Goal: Task Accomplishment & Management: Manage account settings

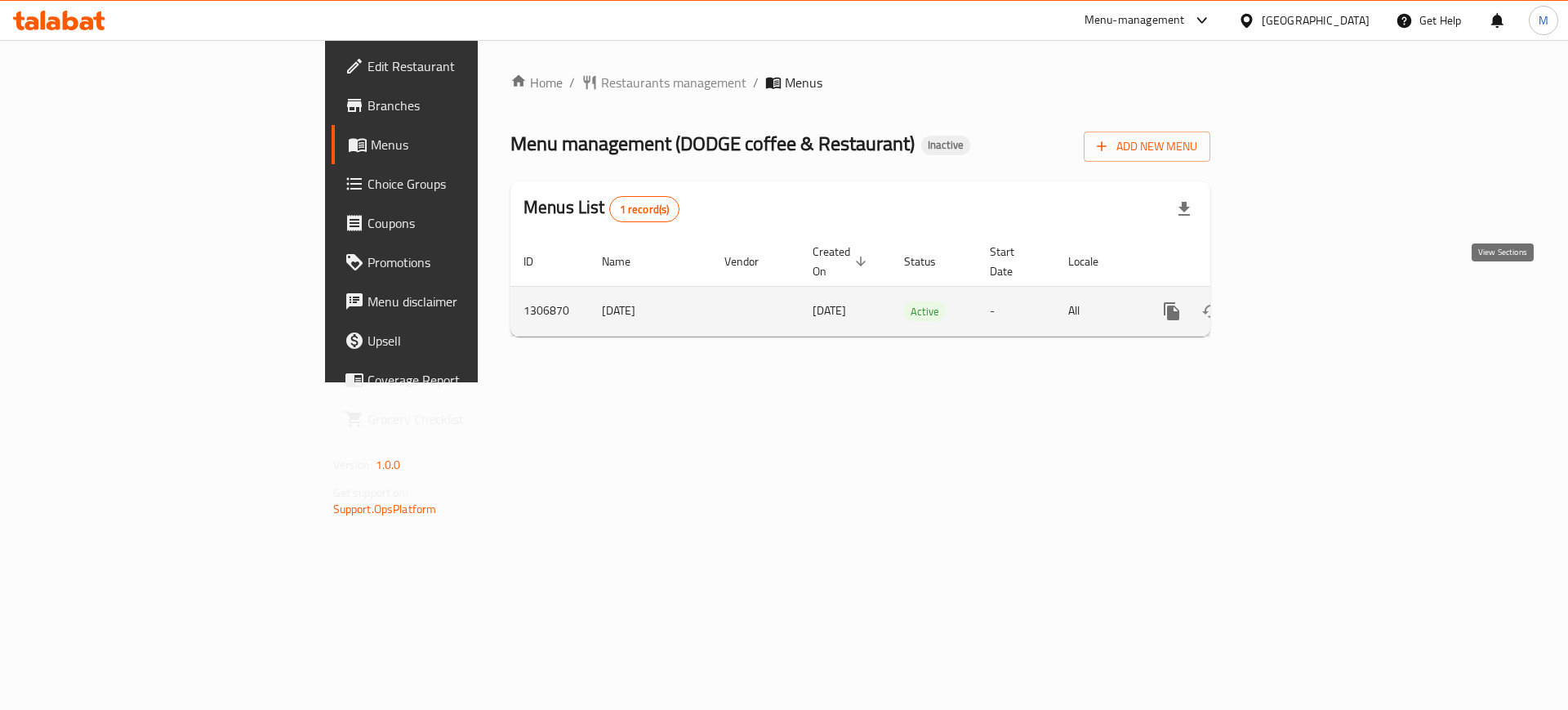
click at [1299, 301] on icon "enhanced table" at bounding box center [1290, 311] width 20 height 20
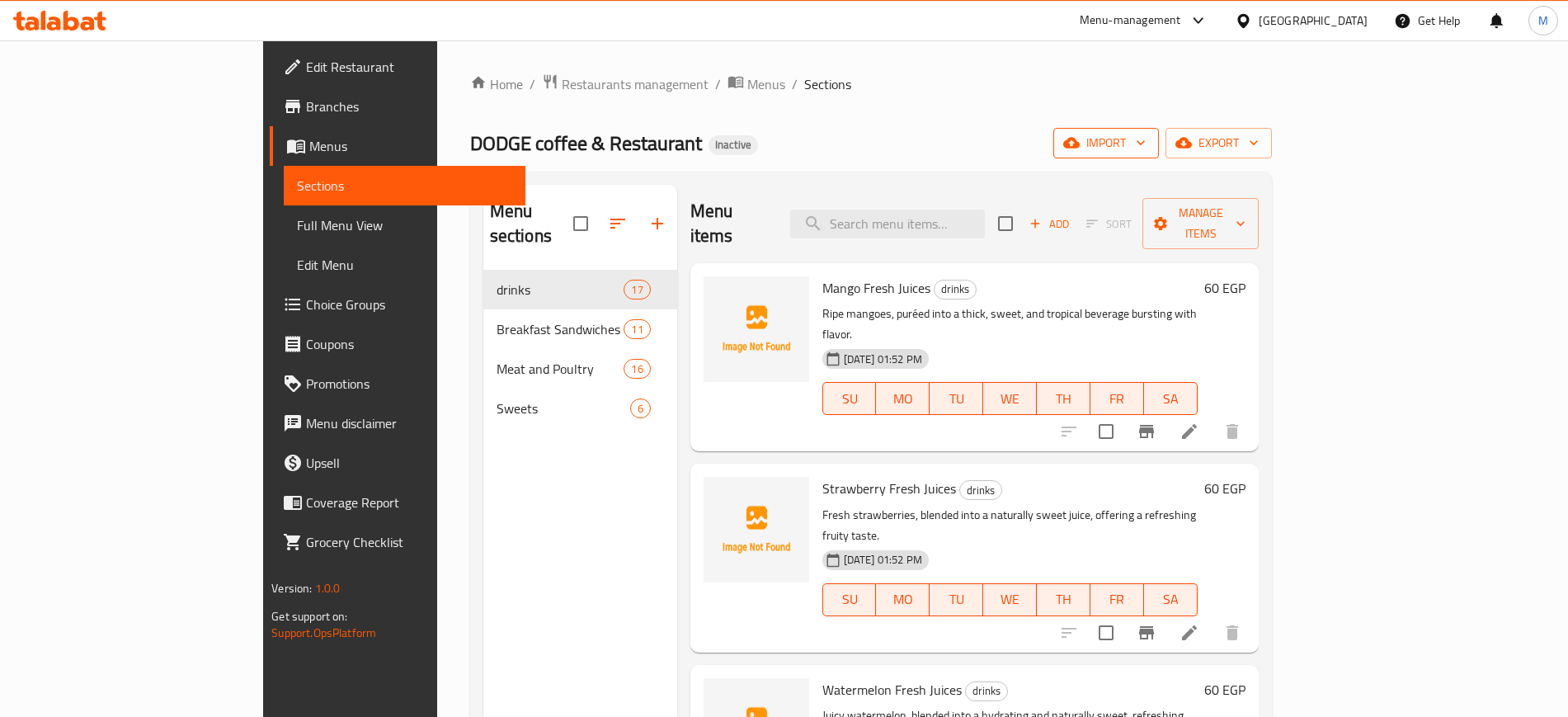
click at [1146, 148] on span "import" at bounding box center [1105, 142] width 79 height 21
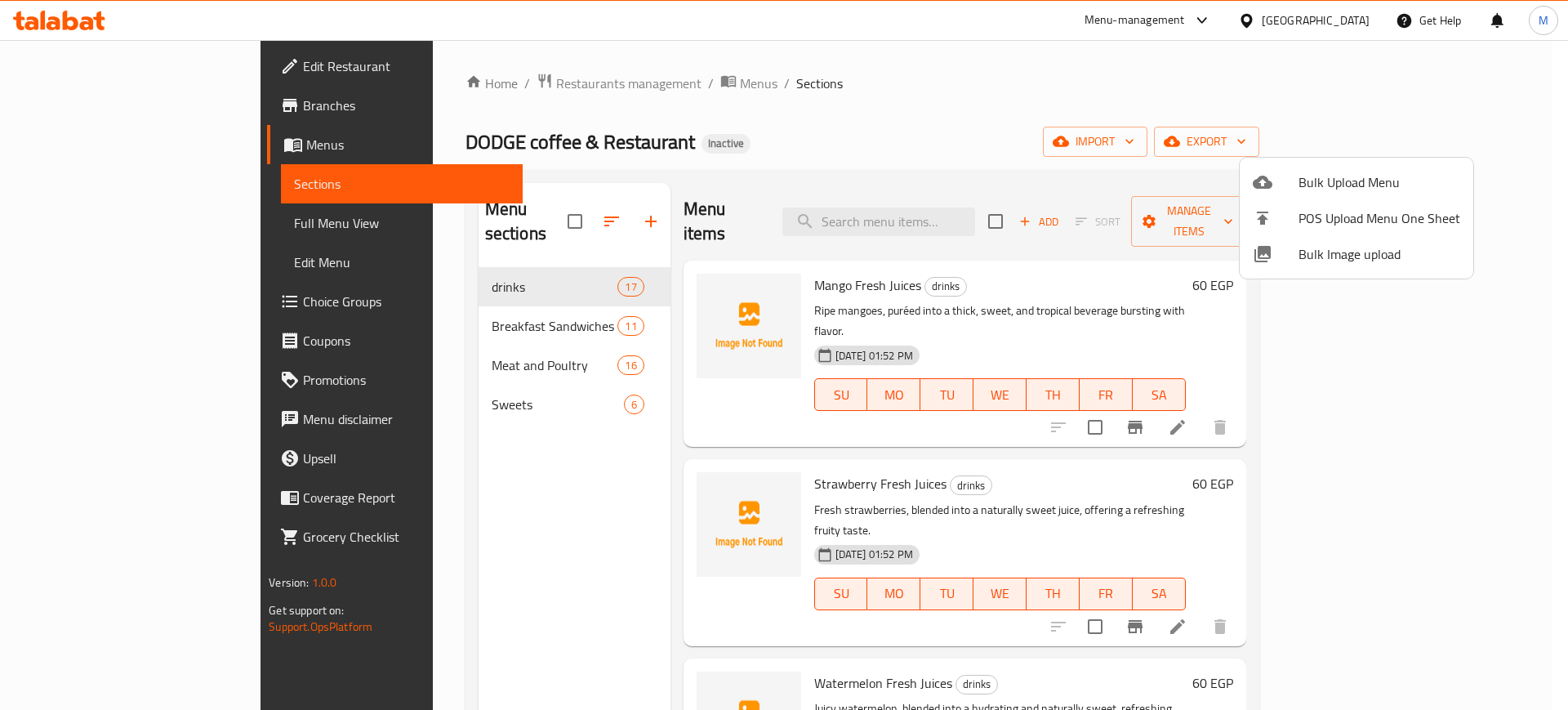
click at [1309, 262] on span "Bulk Image upload" at bounding box center [1379, 254] width 161 height 20
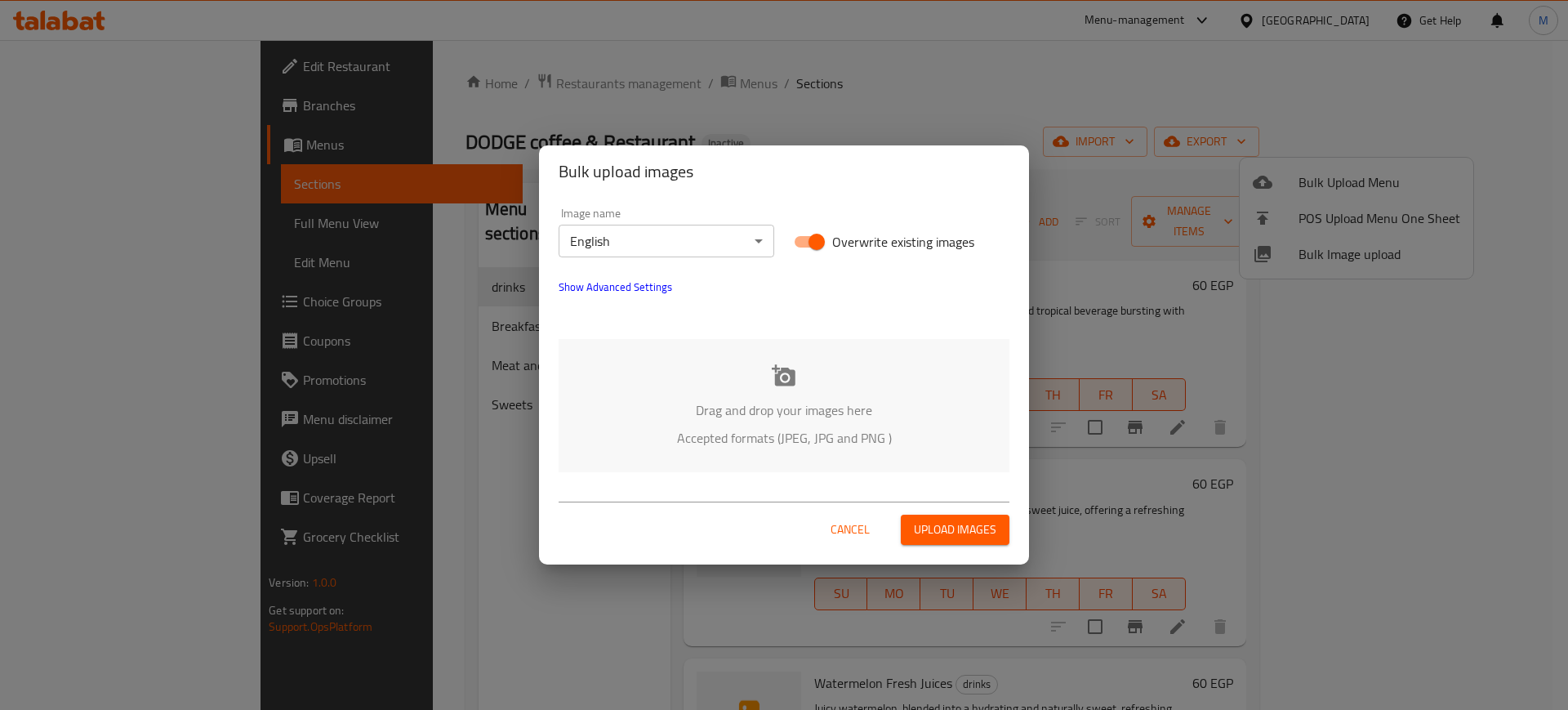
click at [860, 420] on p "Drag and drop your images here" at bounding box center [784, 410] width 402 height 20
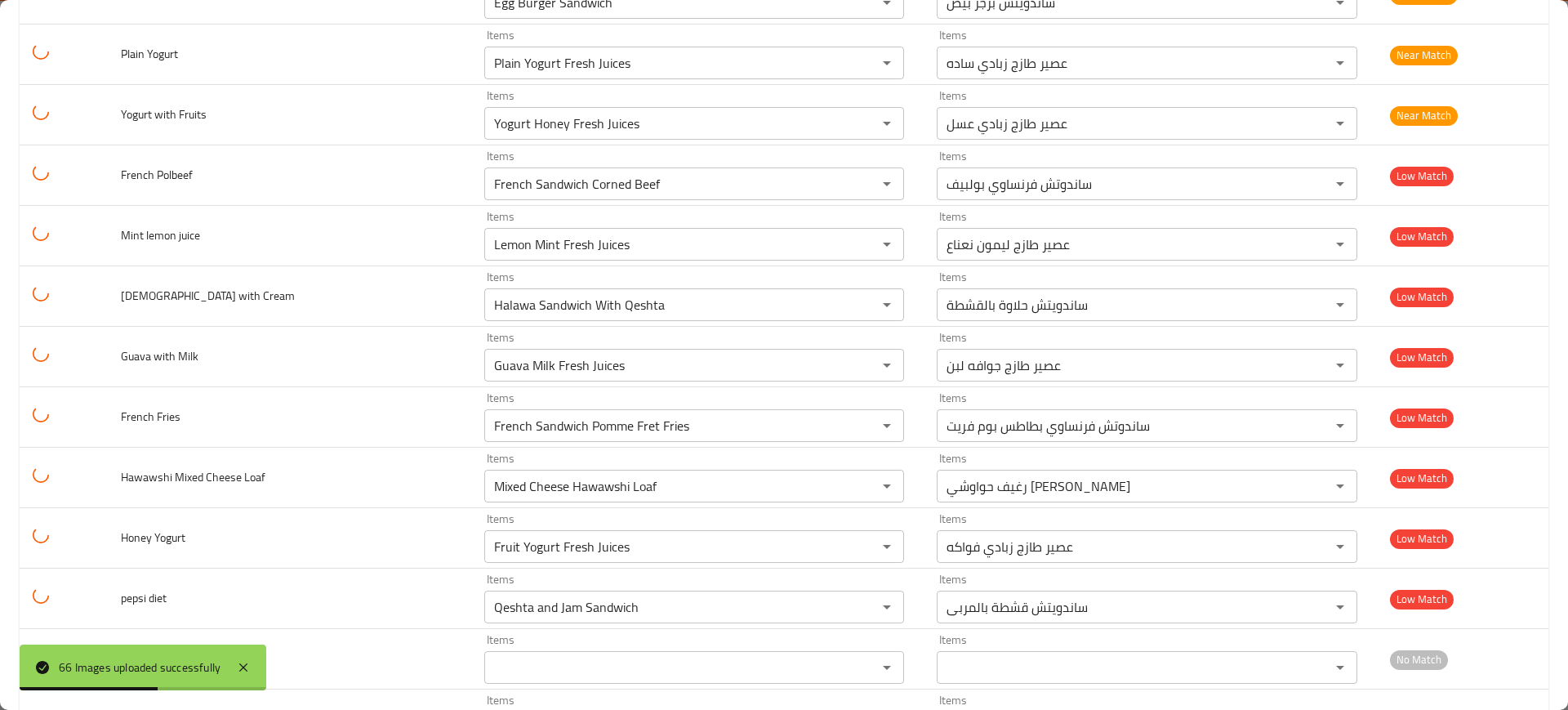
scroll to position [2508, 0]
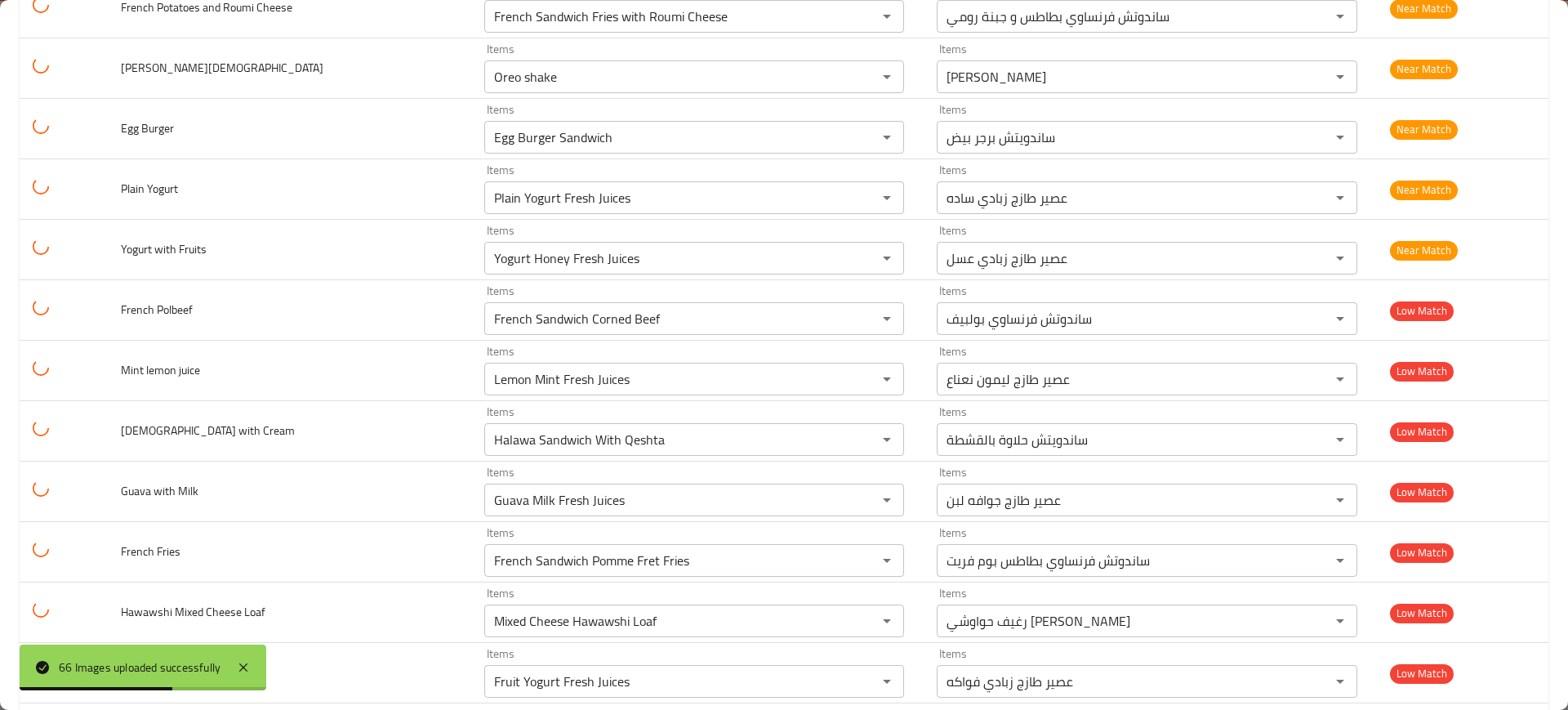
click at [251, 653] on div "66 Images uploaded successfully" at bounding box center [143, 667] width 246 height 46
click at [249, 660] on icon at bounding box center [244, 667] width 20 height 20
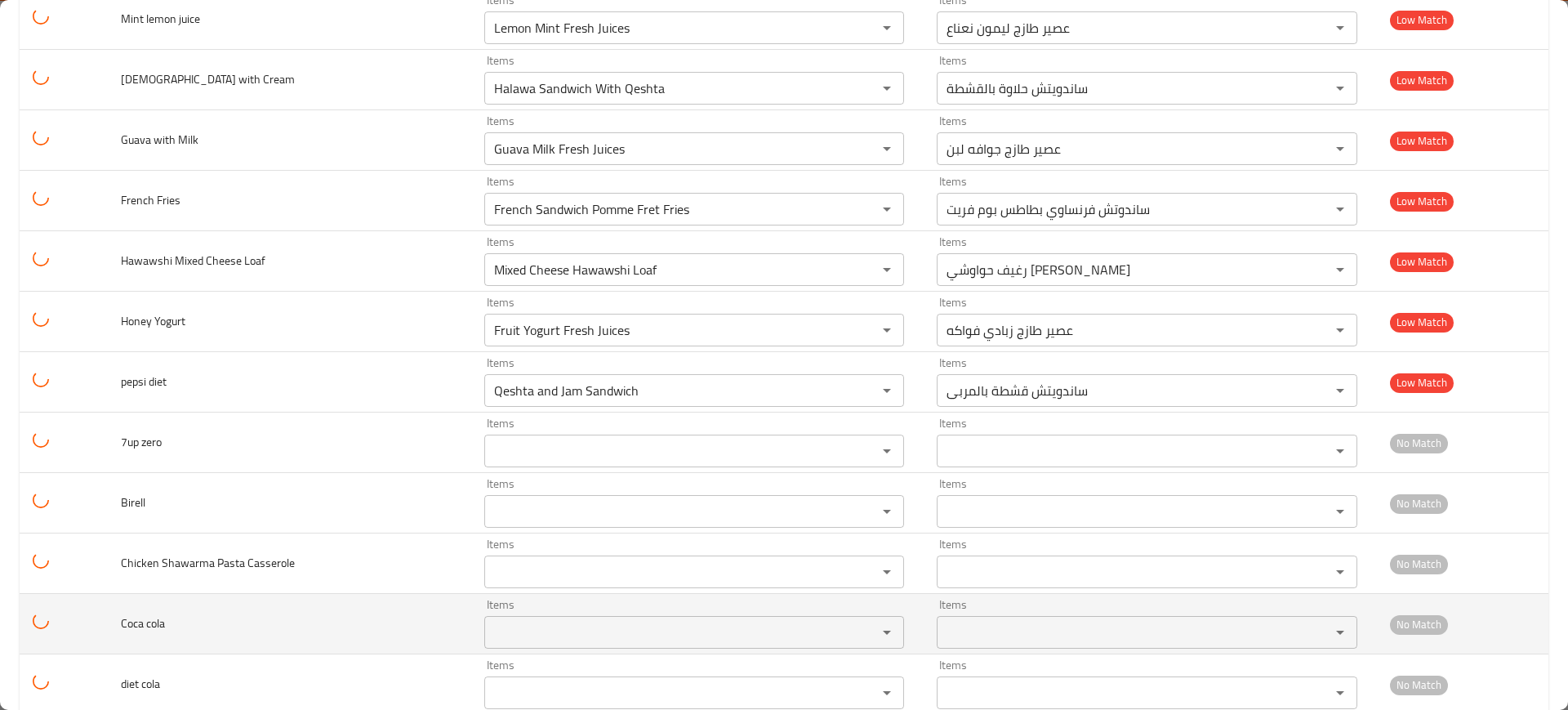
scroll to position [2859, 0]
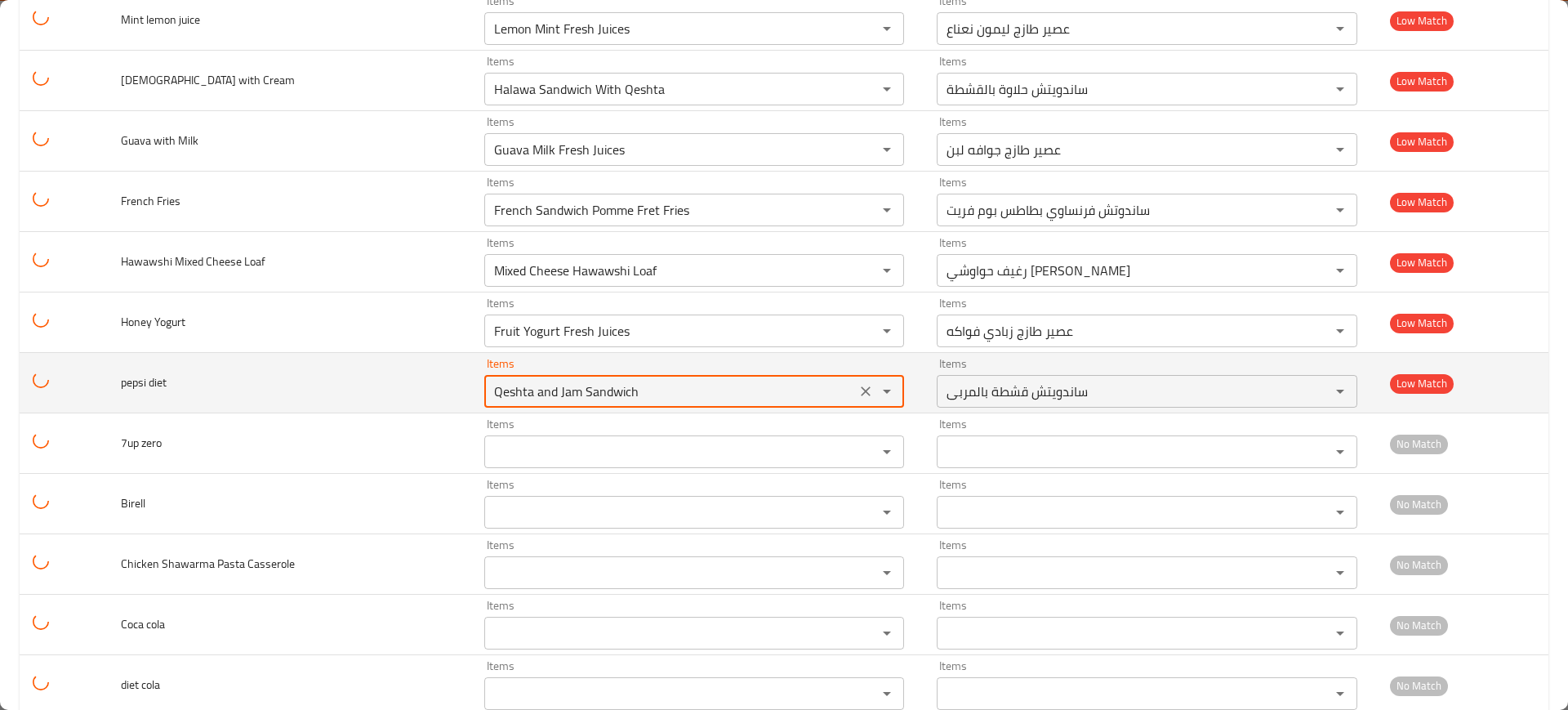
click at [691, 399] on diet "Qeshta and Jam Sandwich" at bounding box center [670, 391] width 362 height 23
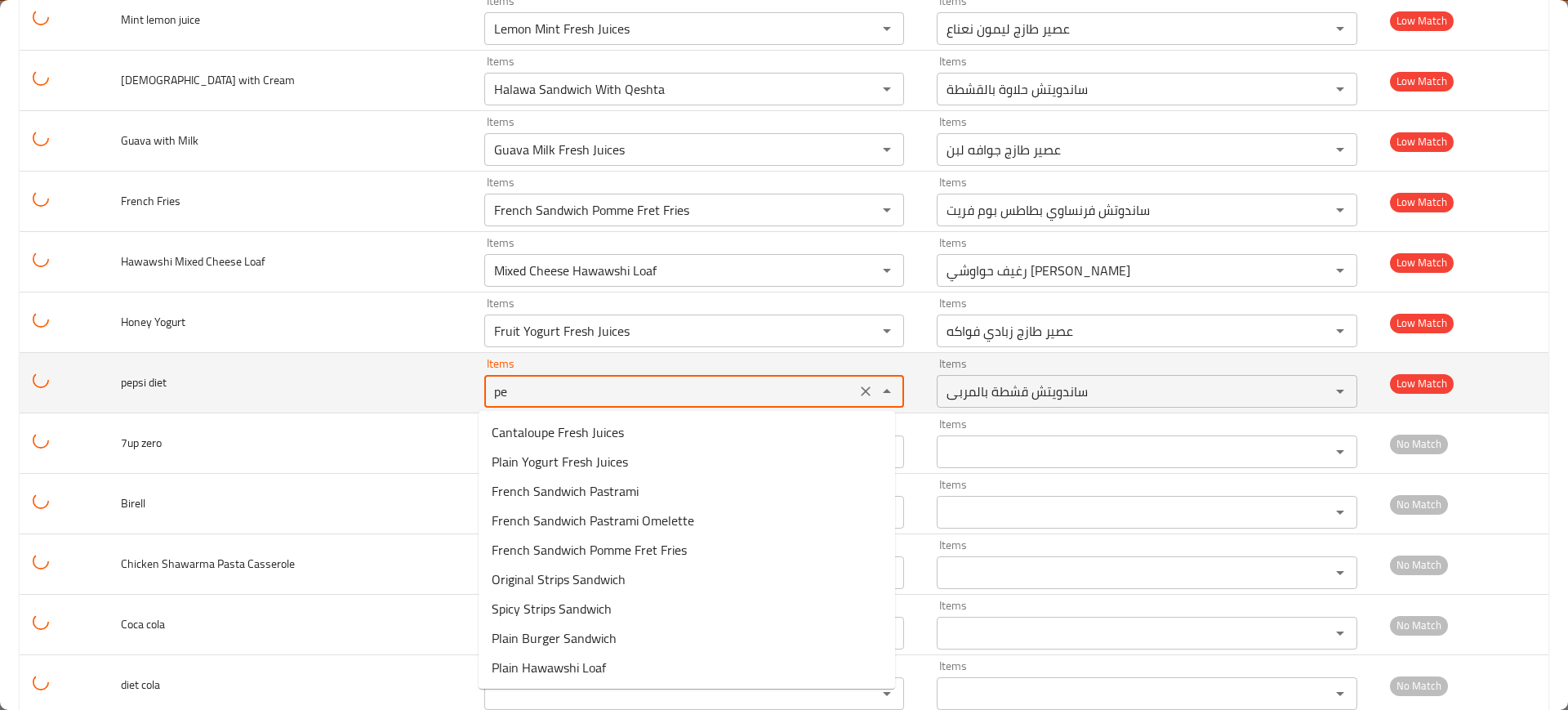
type diet "pep"
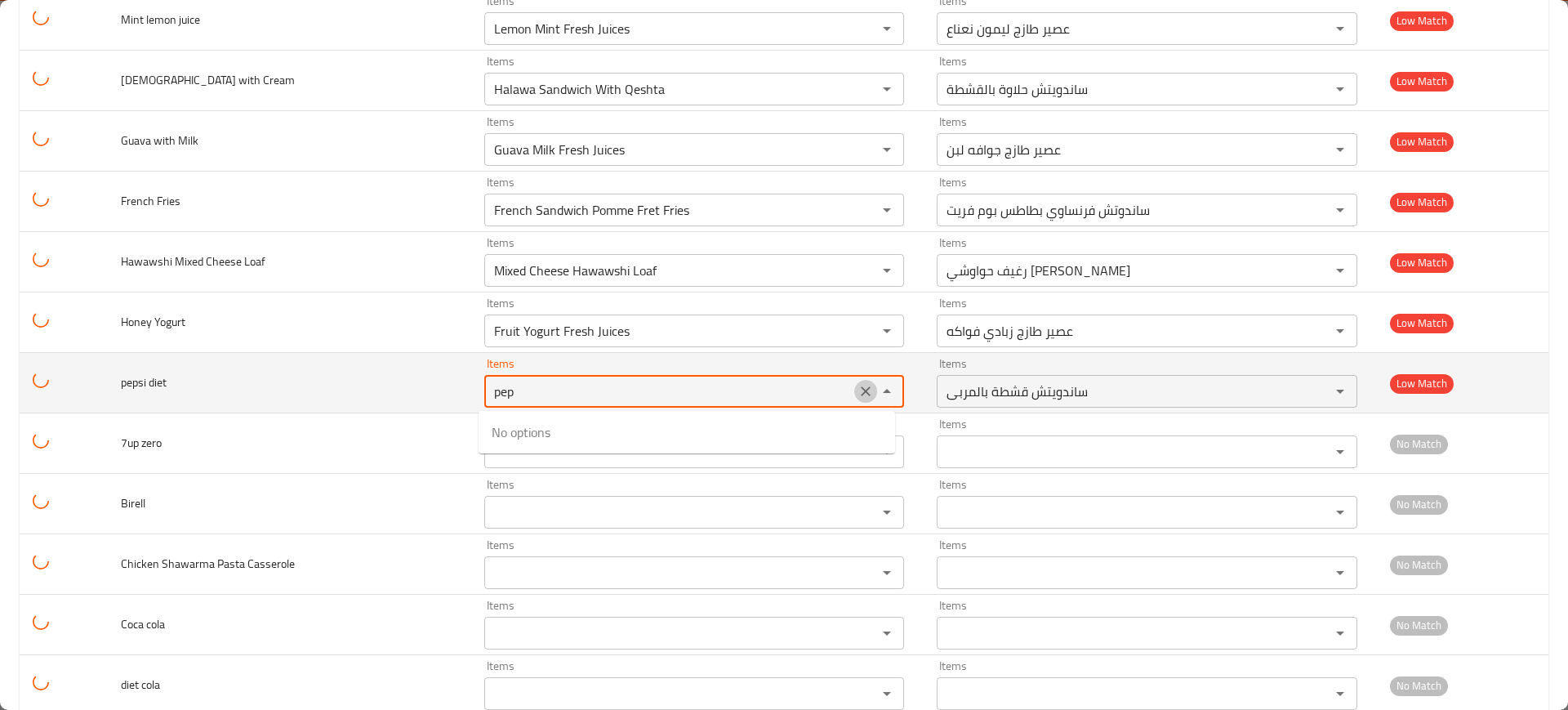
click at [857, 383] on icon "Clear" at bounding box center [865, 391] width 16 height 16
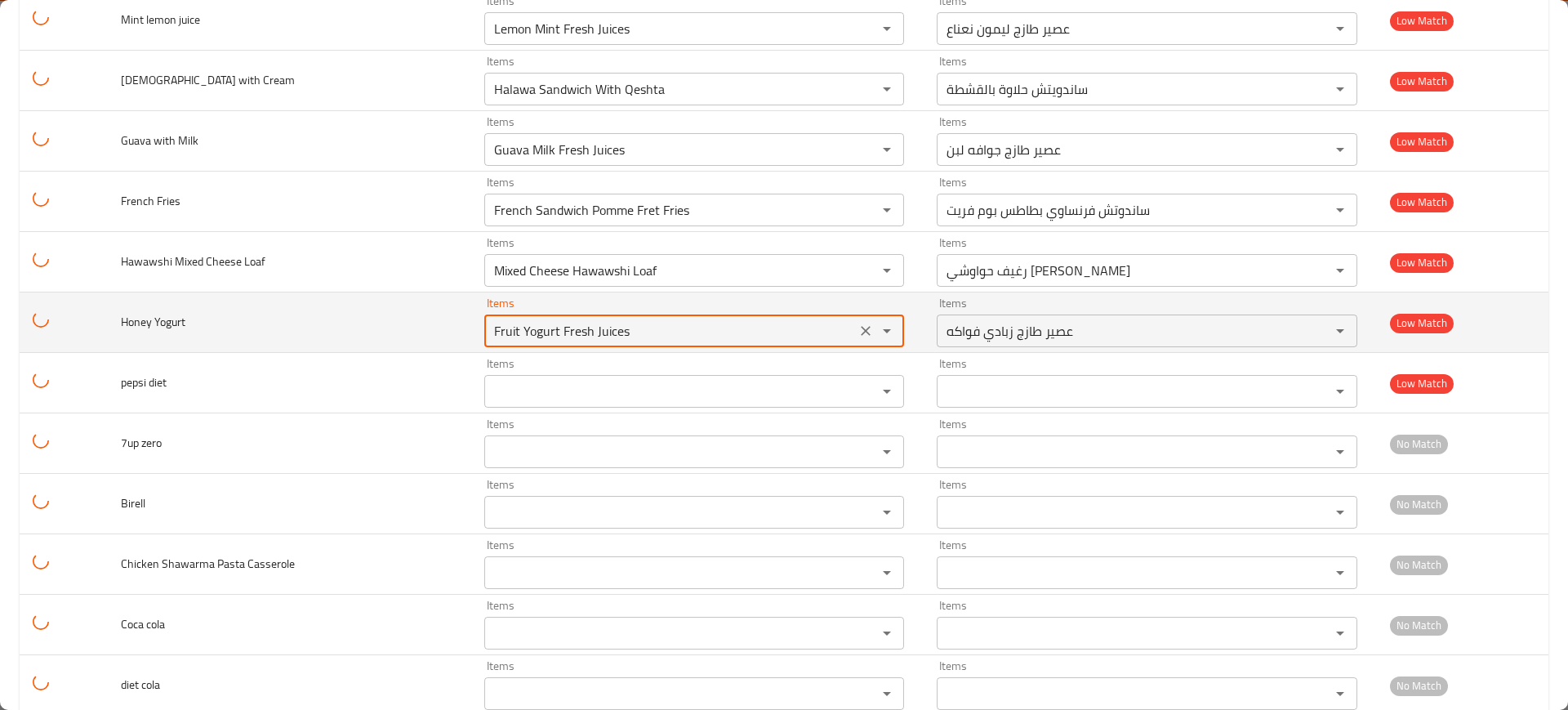
click at [794, 336] on Yogurt "Fruit Yogurt Fresh Juices" at bounding box center [670, 331] width 362 height 23
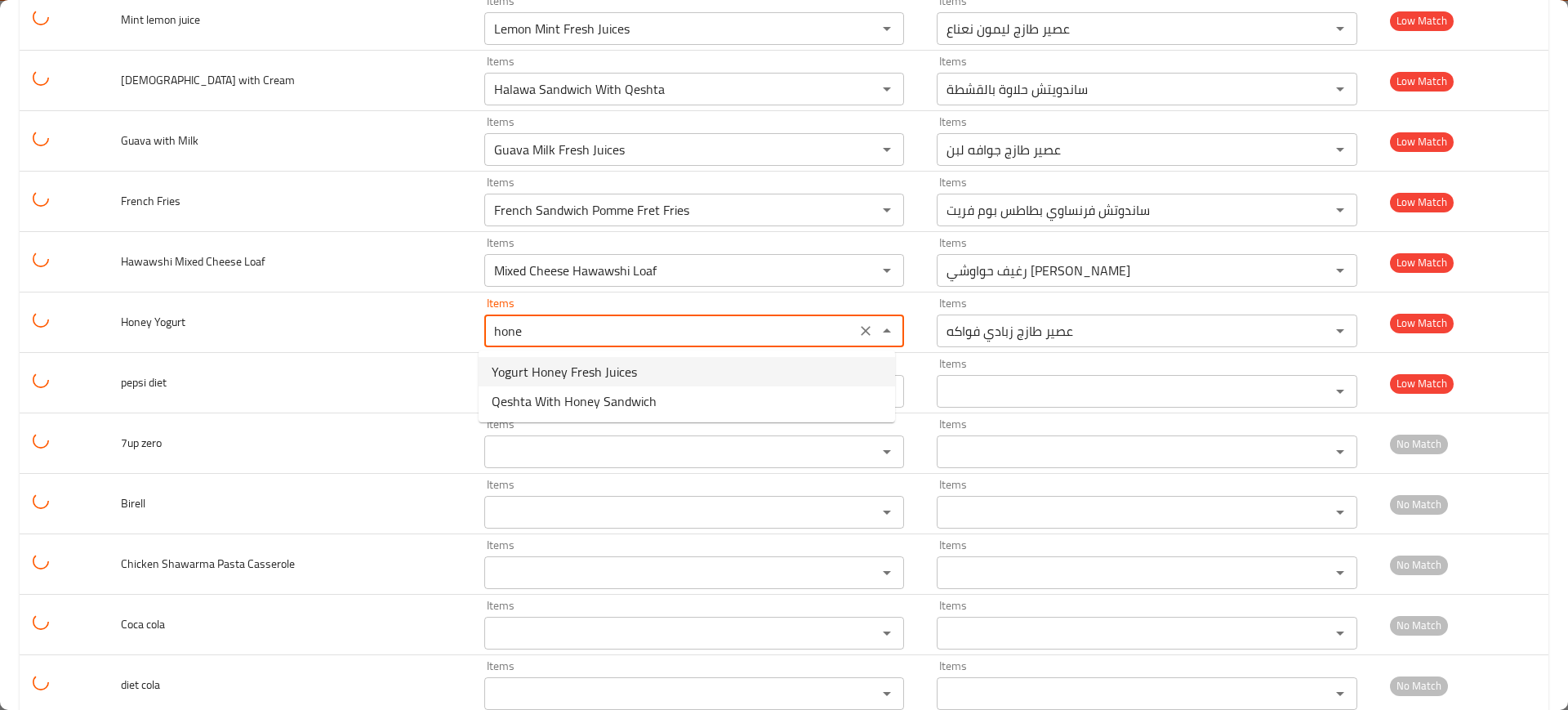
click at [508, 367] on span "Yogurt Honey Fresh Juices" at bounding box center [565, 371] width 145 height 20
type Yogurt "Yogurt Honey Fresh Juices"
type Yogurt-ar "عصير طازج زبادي عسل"
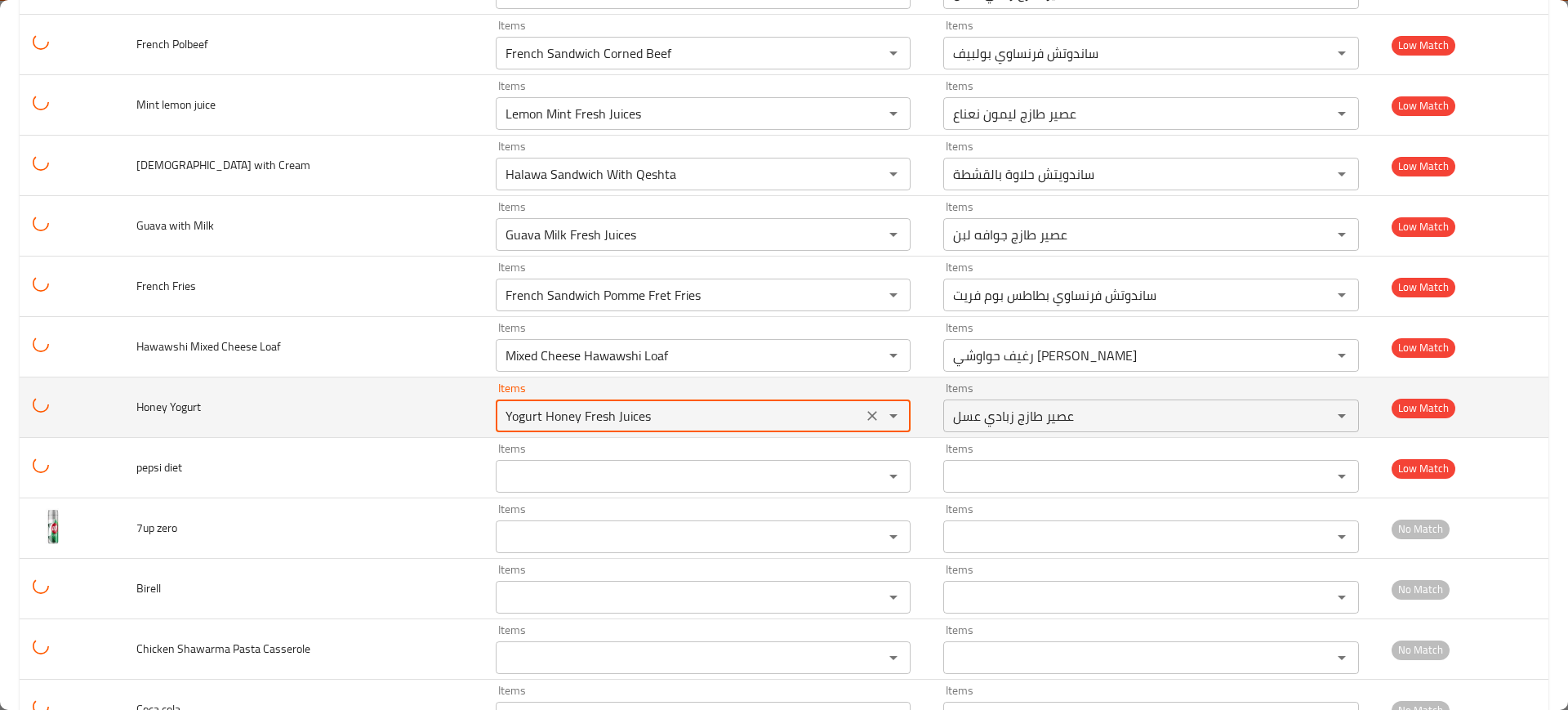
scroll to position [2773, 0]
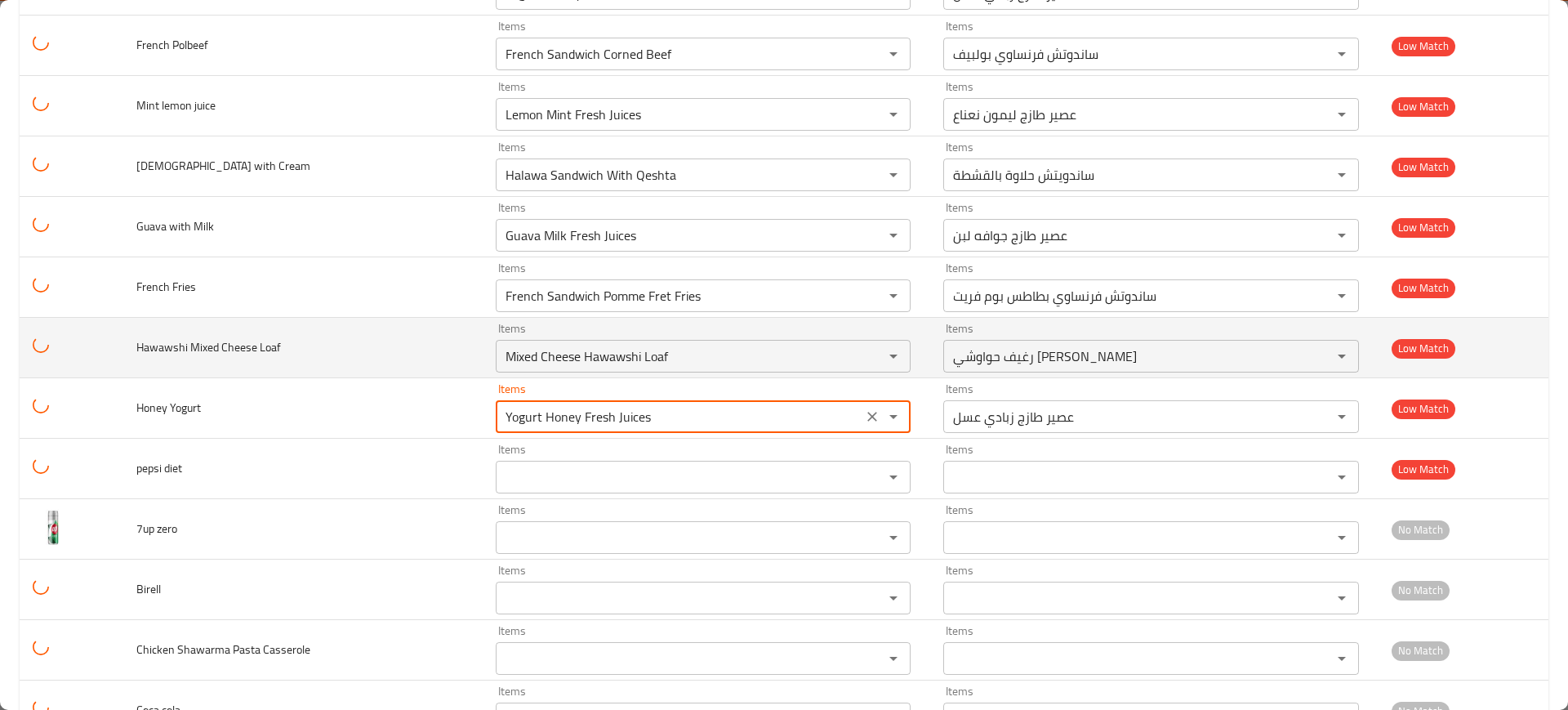
type Yogurt "Yogurt Honey Fresh Juices"
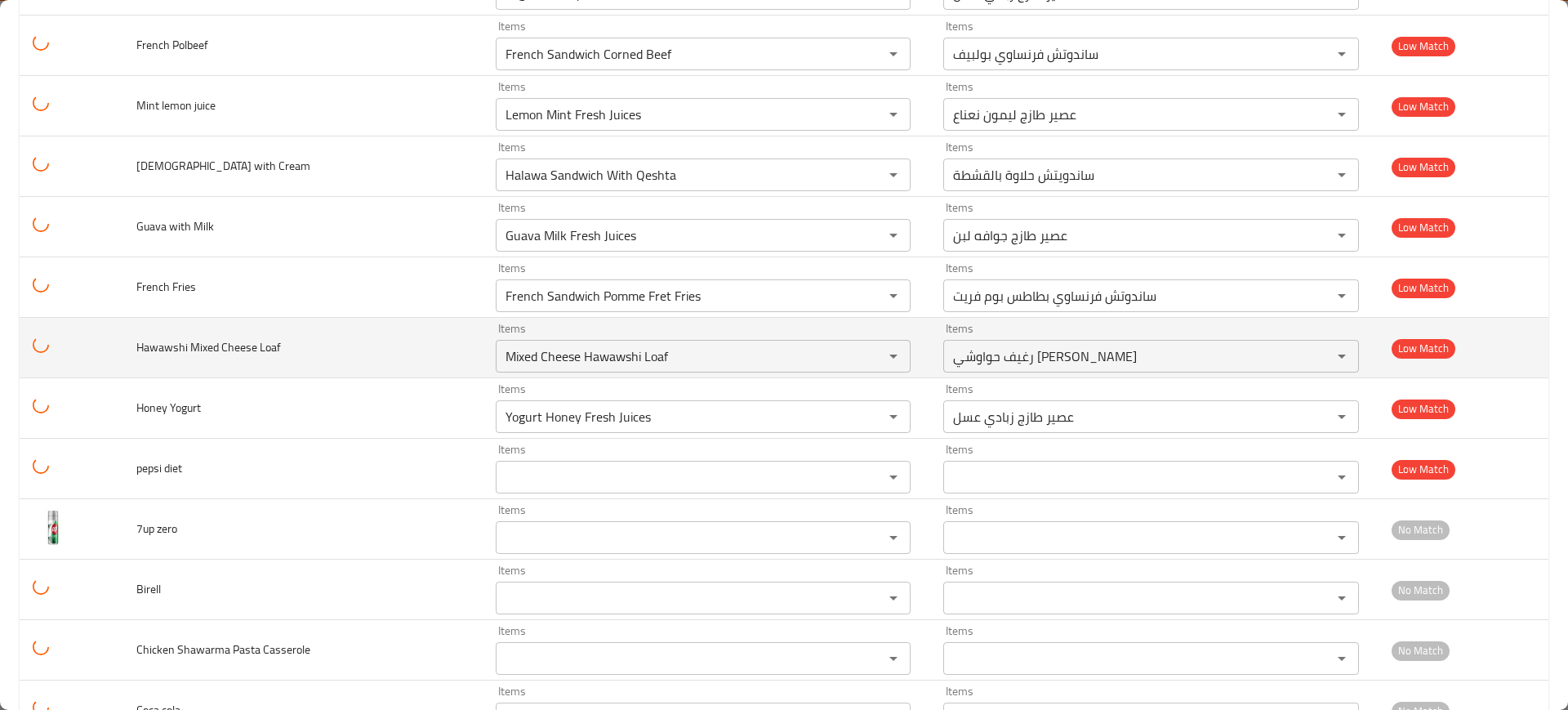
click at [600, 375] on td "Items Mixed Cheese Hawawshi Loaf Items" at bounding box center [707, 347] width 449 height 60
click at [577, 365] on Loaf "Mixed Cheese Hawawshi Loaf" at bounding box center [680, 356] width 358 height 23
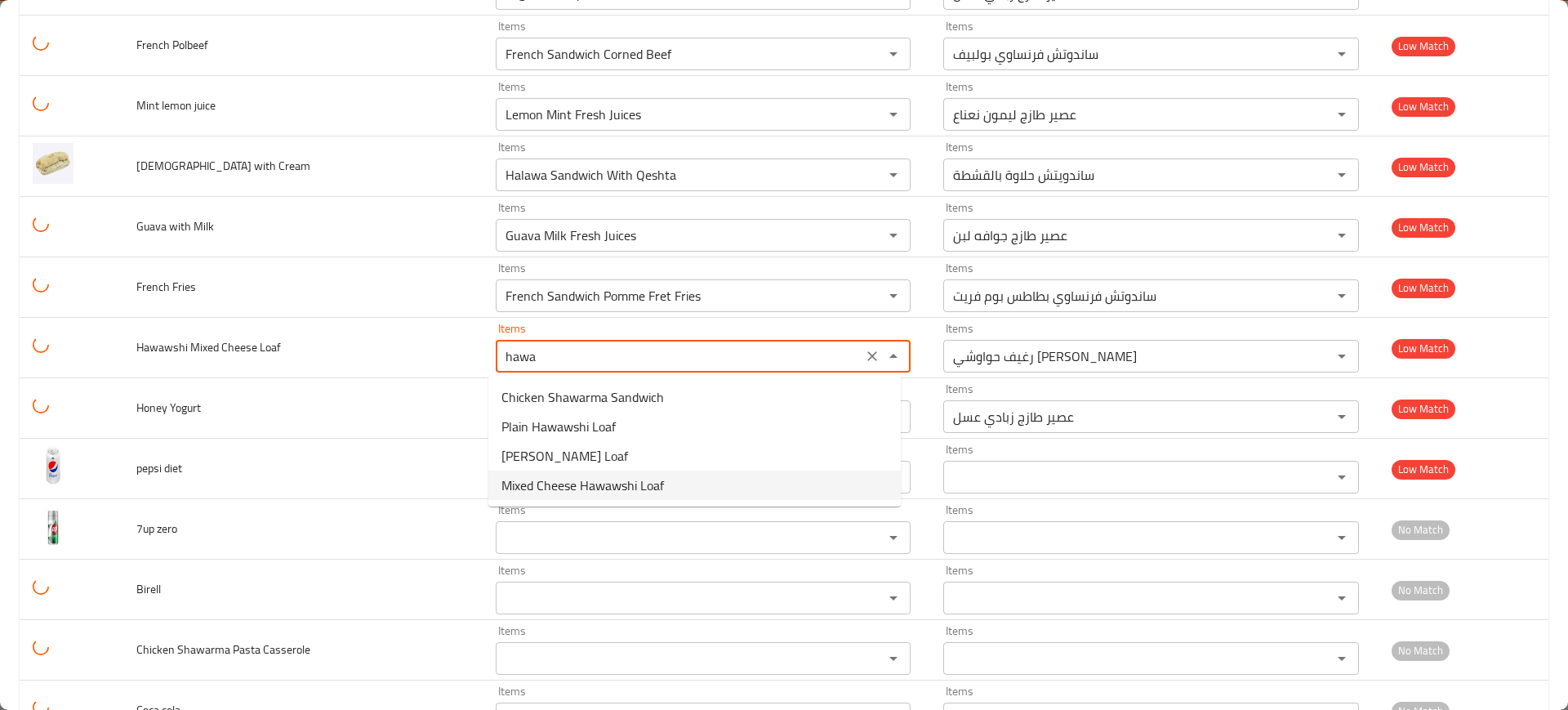
click at [581, 484] on span "Mixed Cheese Hawawshi Loaf" at bounding box center [582, 485] width 162 height 20
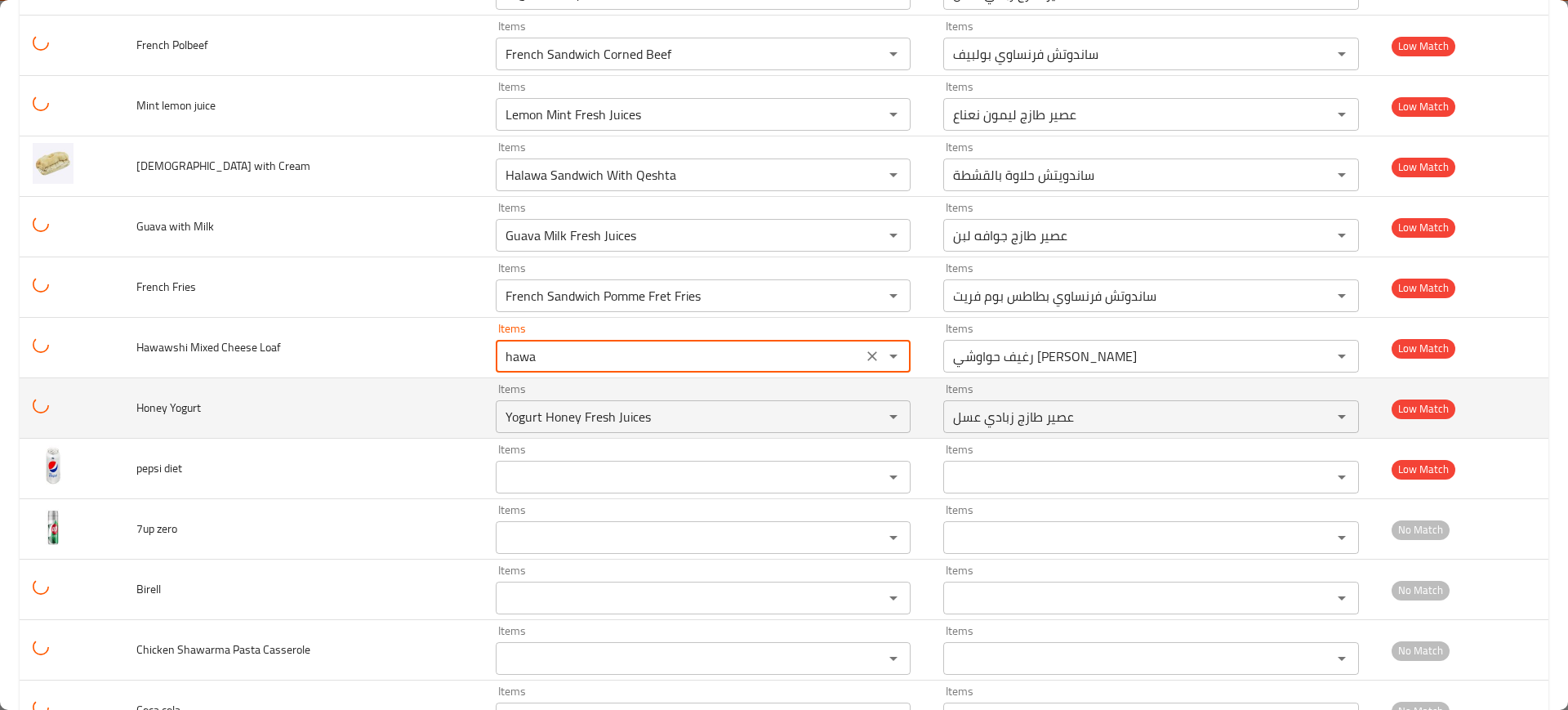
type Loaf "Mixed Cheese Hawawshi Loaf"
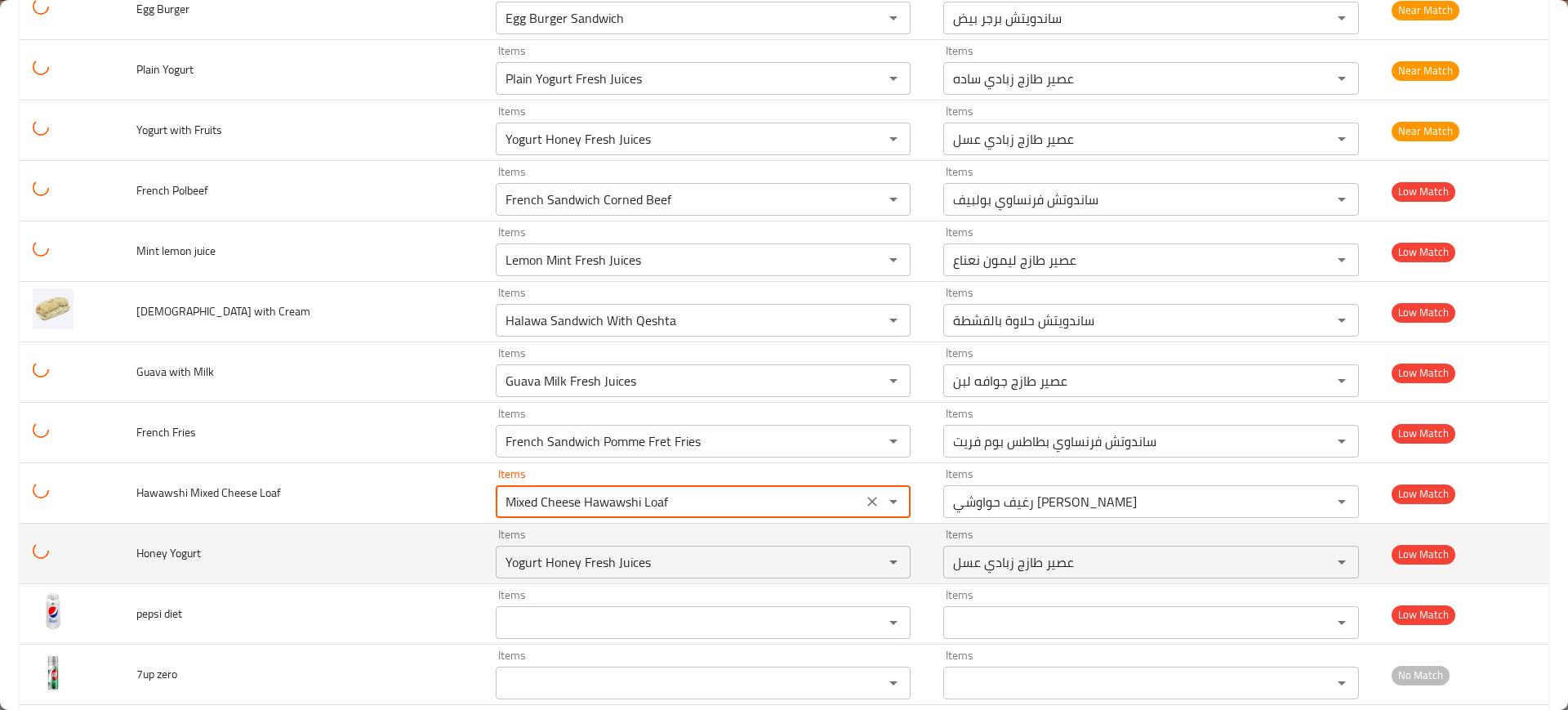
scroll to position [2625, 0]
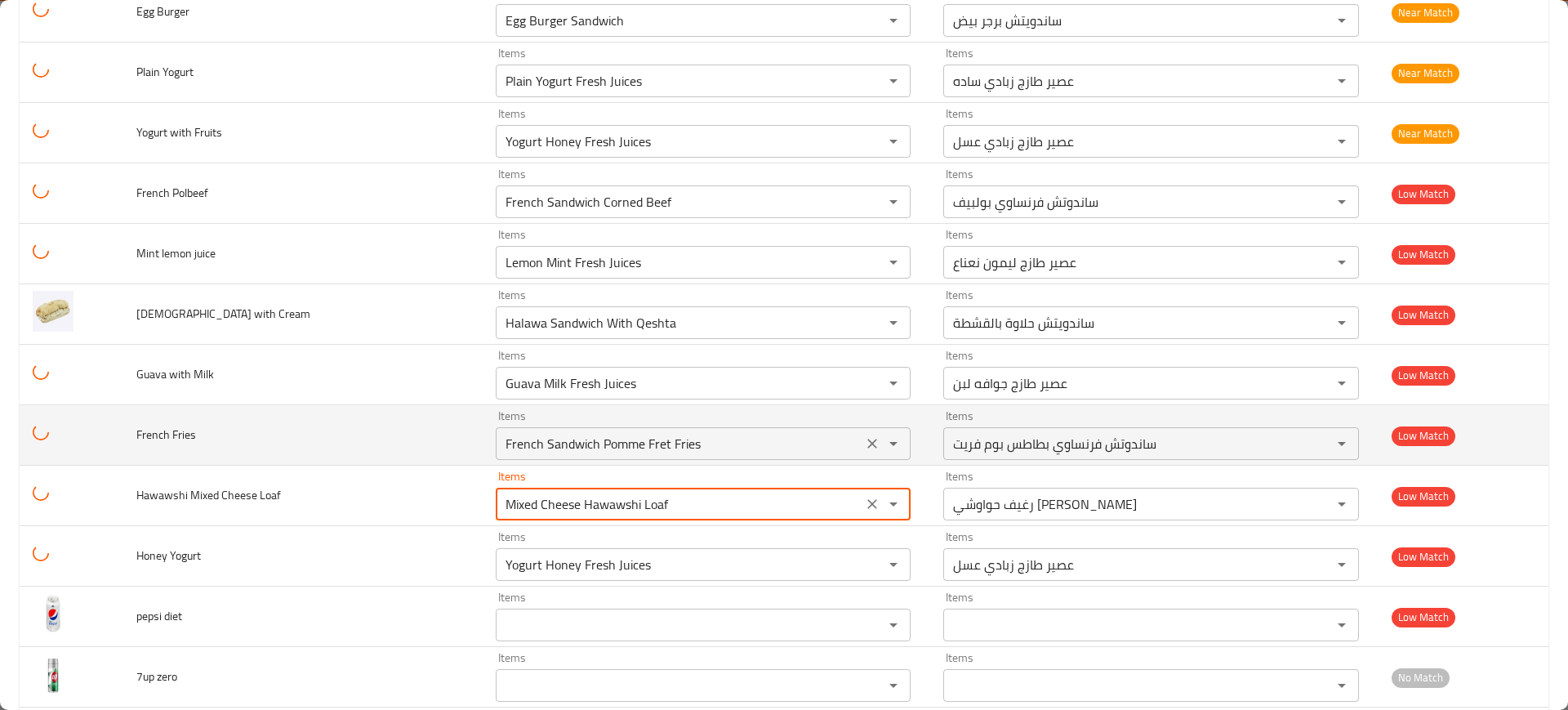
click at [577, 443] on Fries "French Sandwich Pomme Fret Fries" at bounding box center [680, 443] width 358 height 23
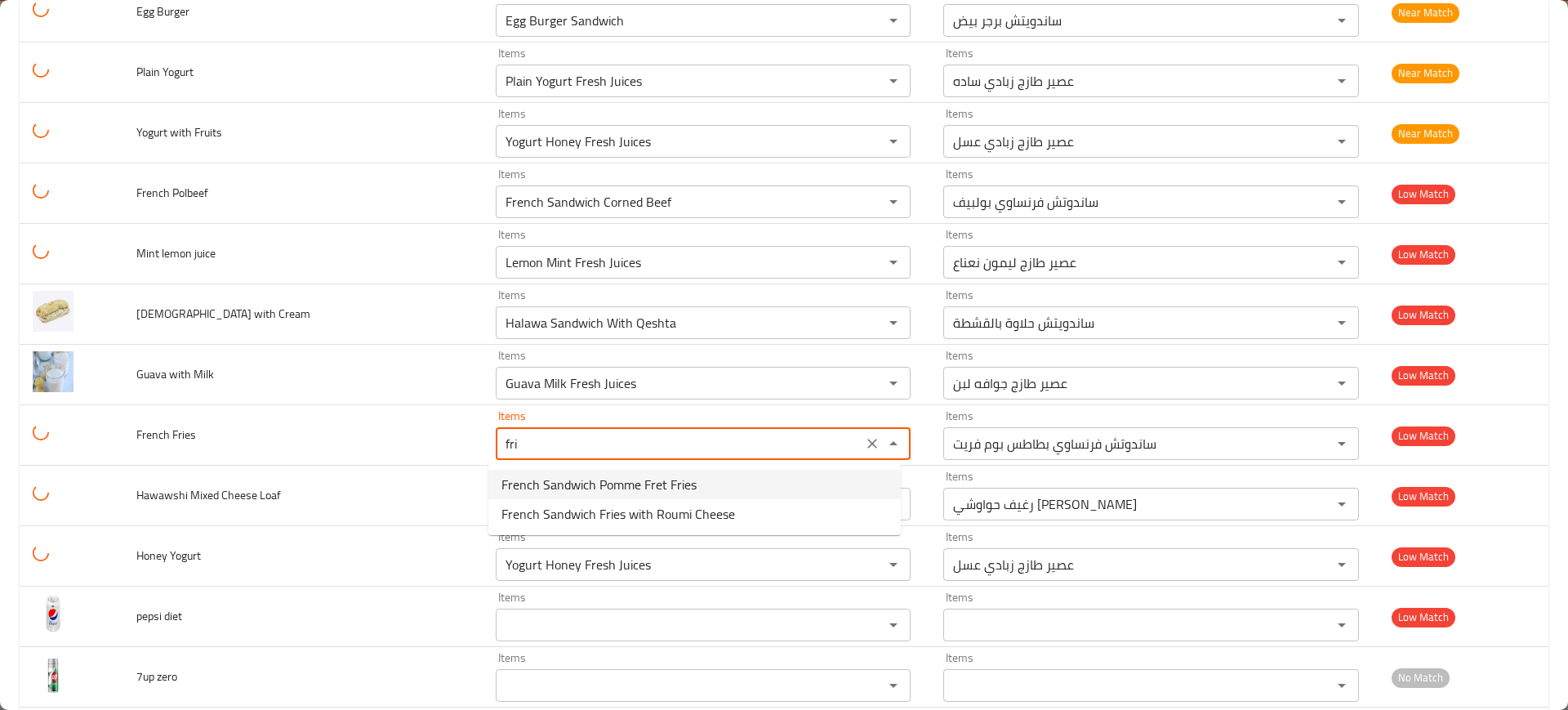
click at [598, 480] on span "French Sandwich Pomme Fret Fries" at bounding box center [599, 484] width 195 height 20
type Fries "French Sandwich Pomme Fret Fries"
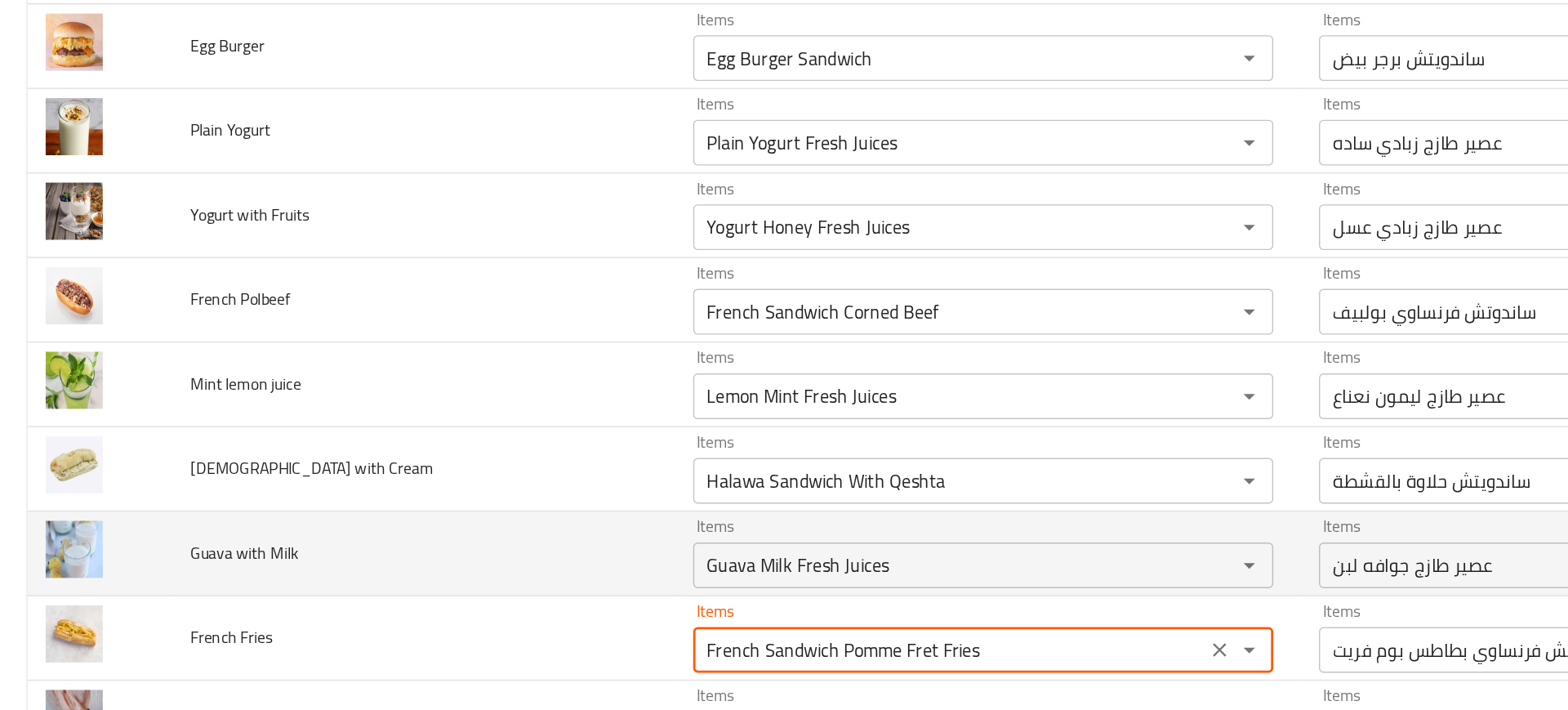
scroll to position [2492, 0]
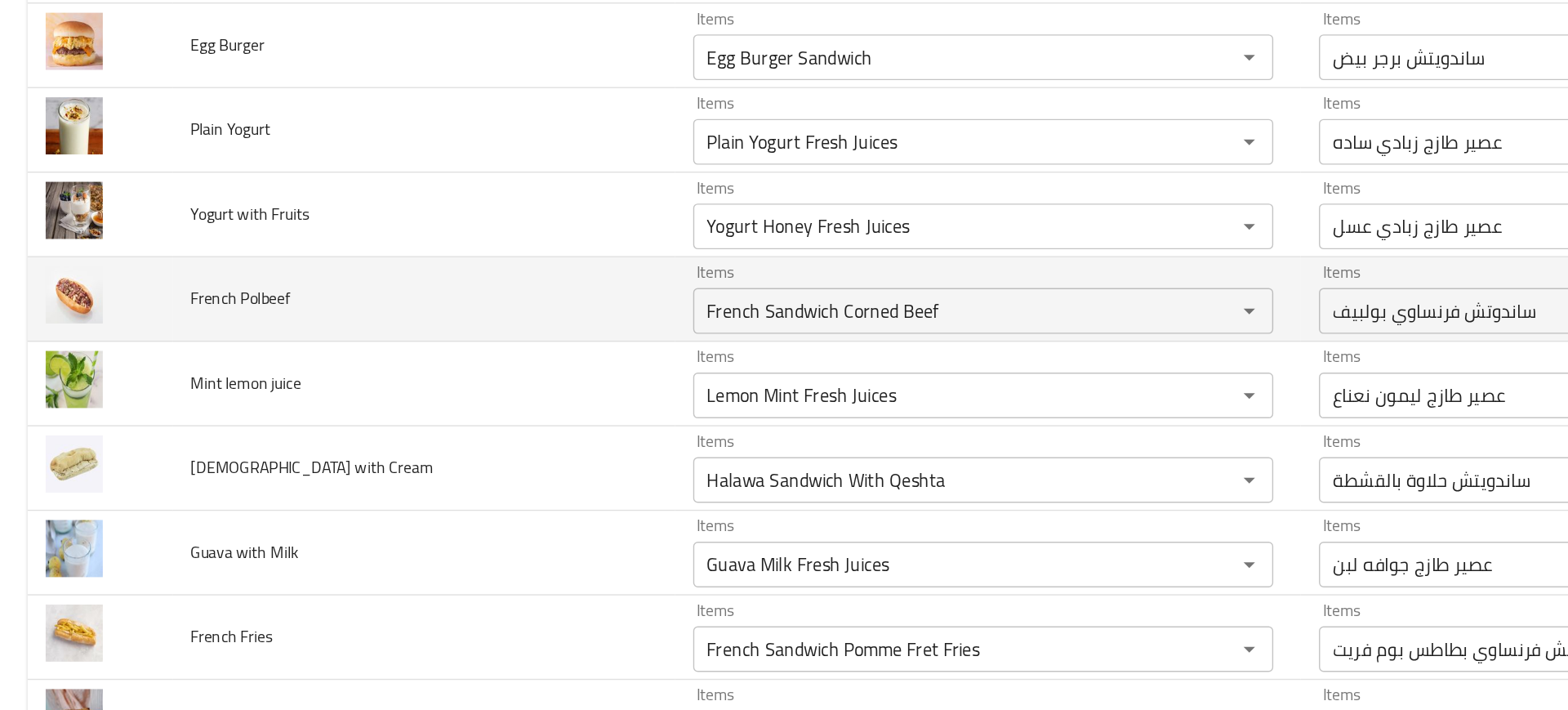
click at [199, 317] on span "French Polbeef" at bounding box center [172, 326] width 72 height 21
copy span "Polbeef"
click at [324, 298] on td "French Polbeef" at bounding box center [302, 326] width 359 height 60
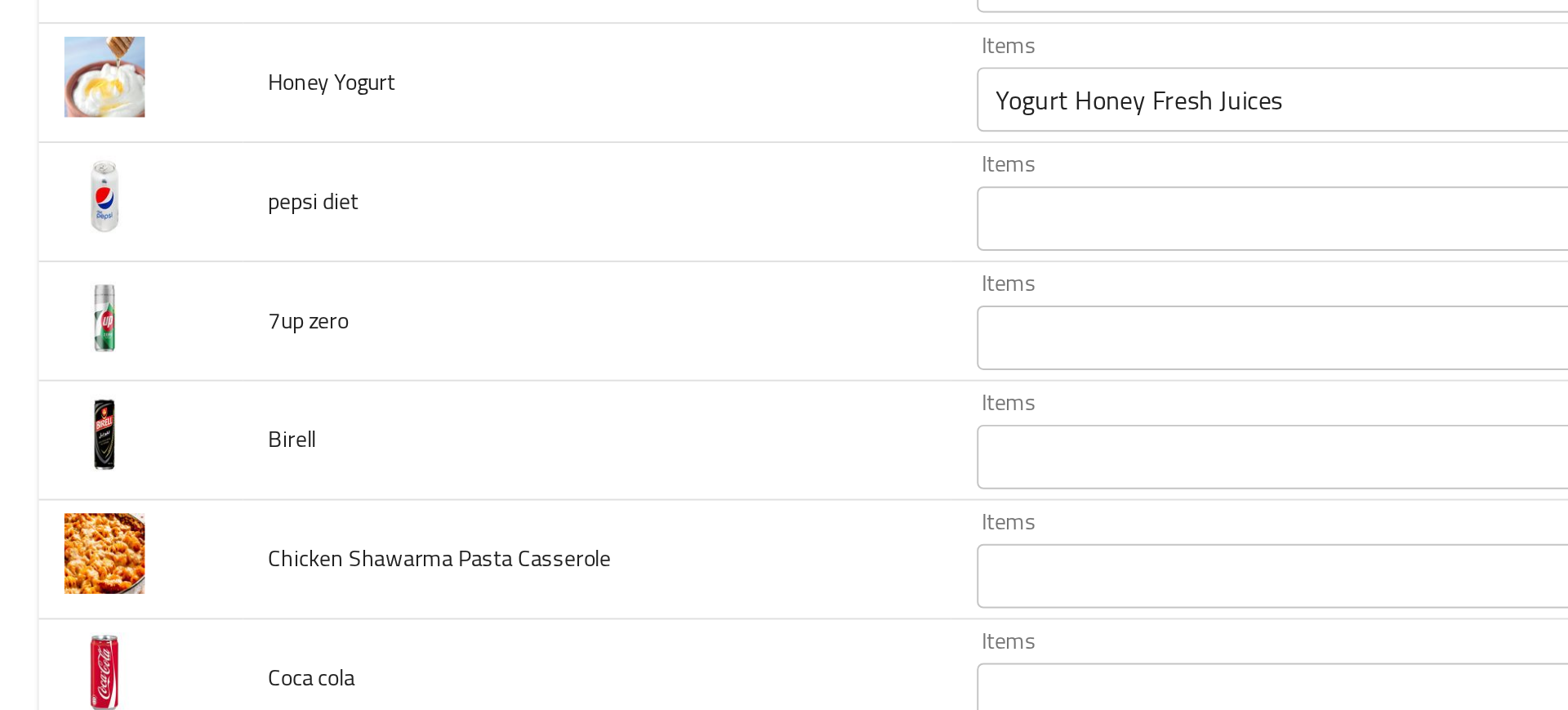
scroll to position [2893, 0]
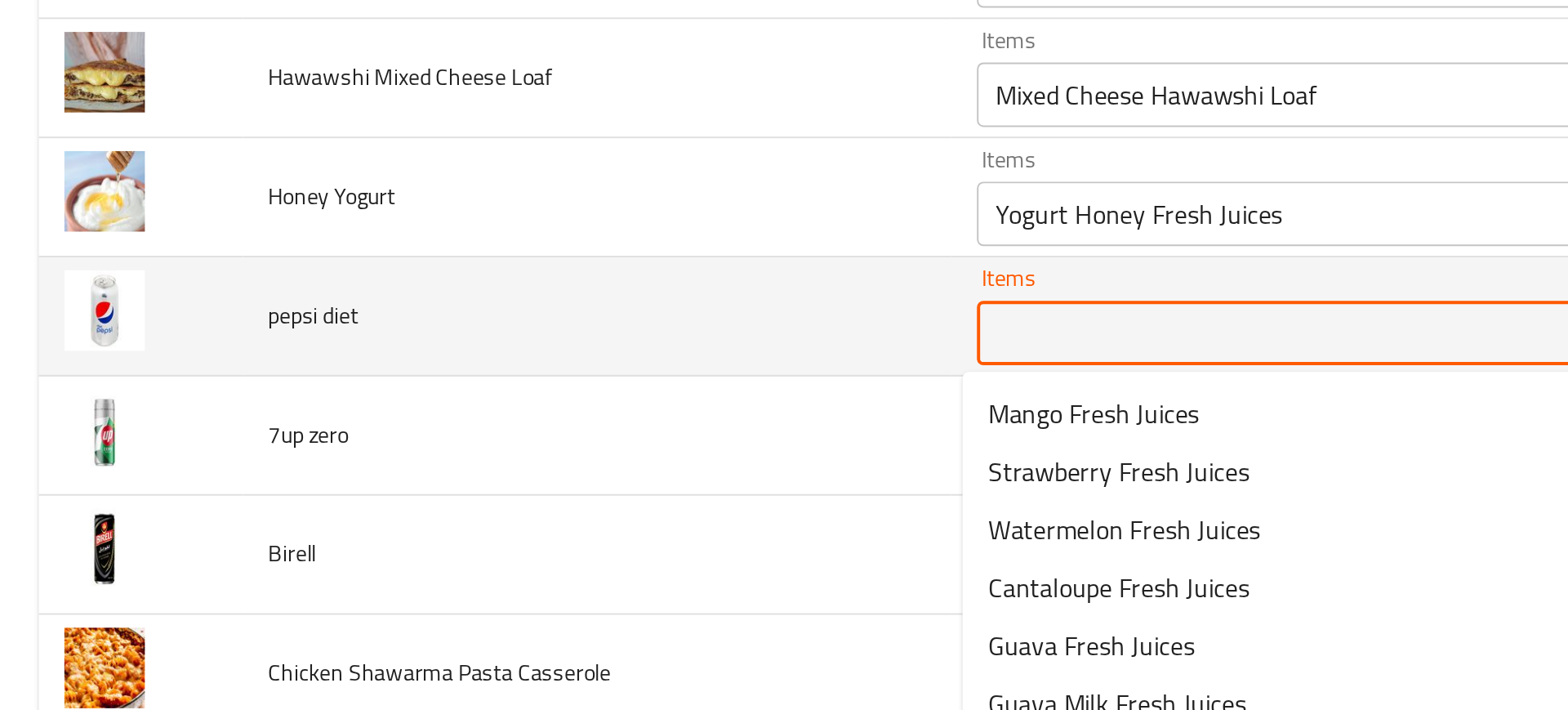
click at [557, 369] on diet "Items" at bounding box center [680, 357] width 358 height 23
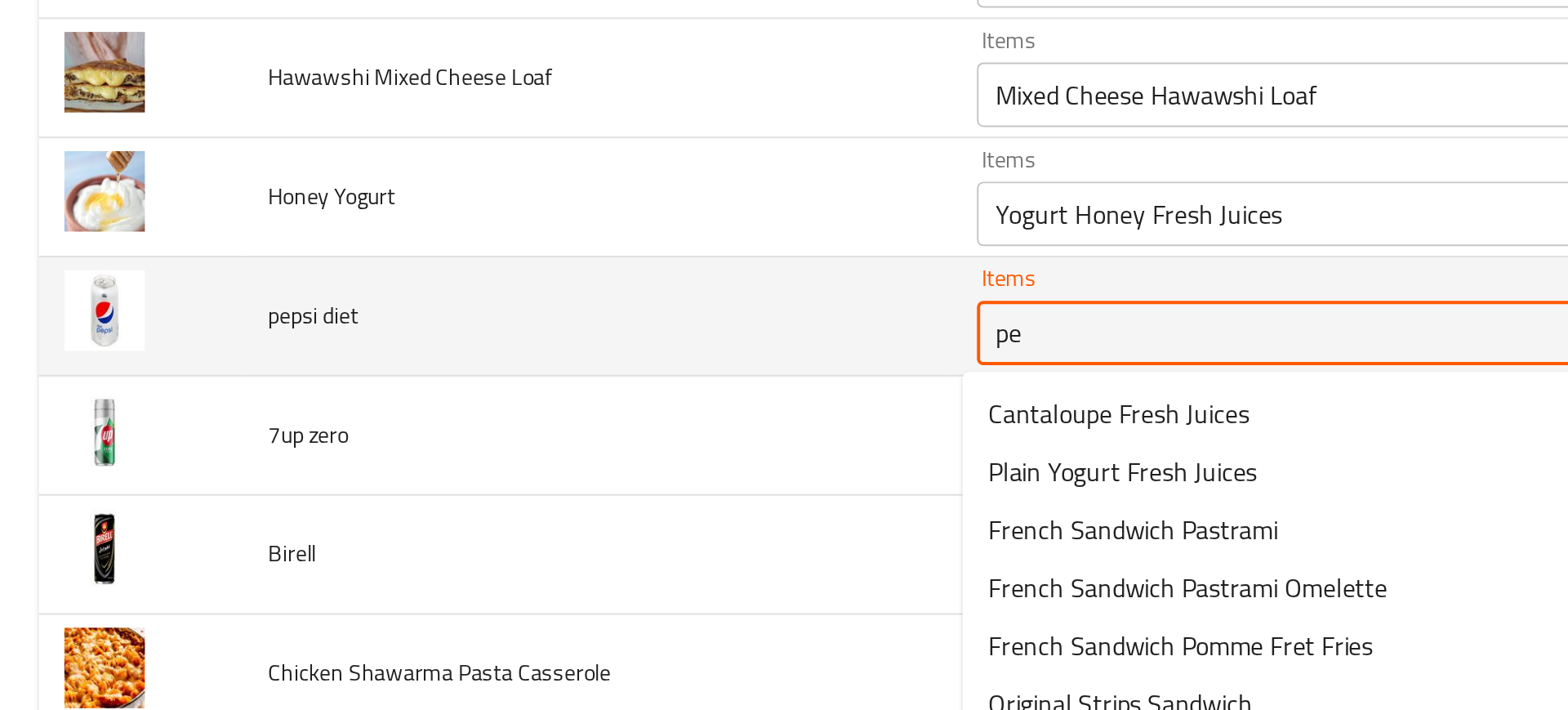
type diet "pep"
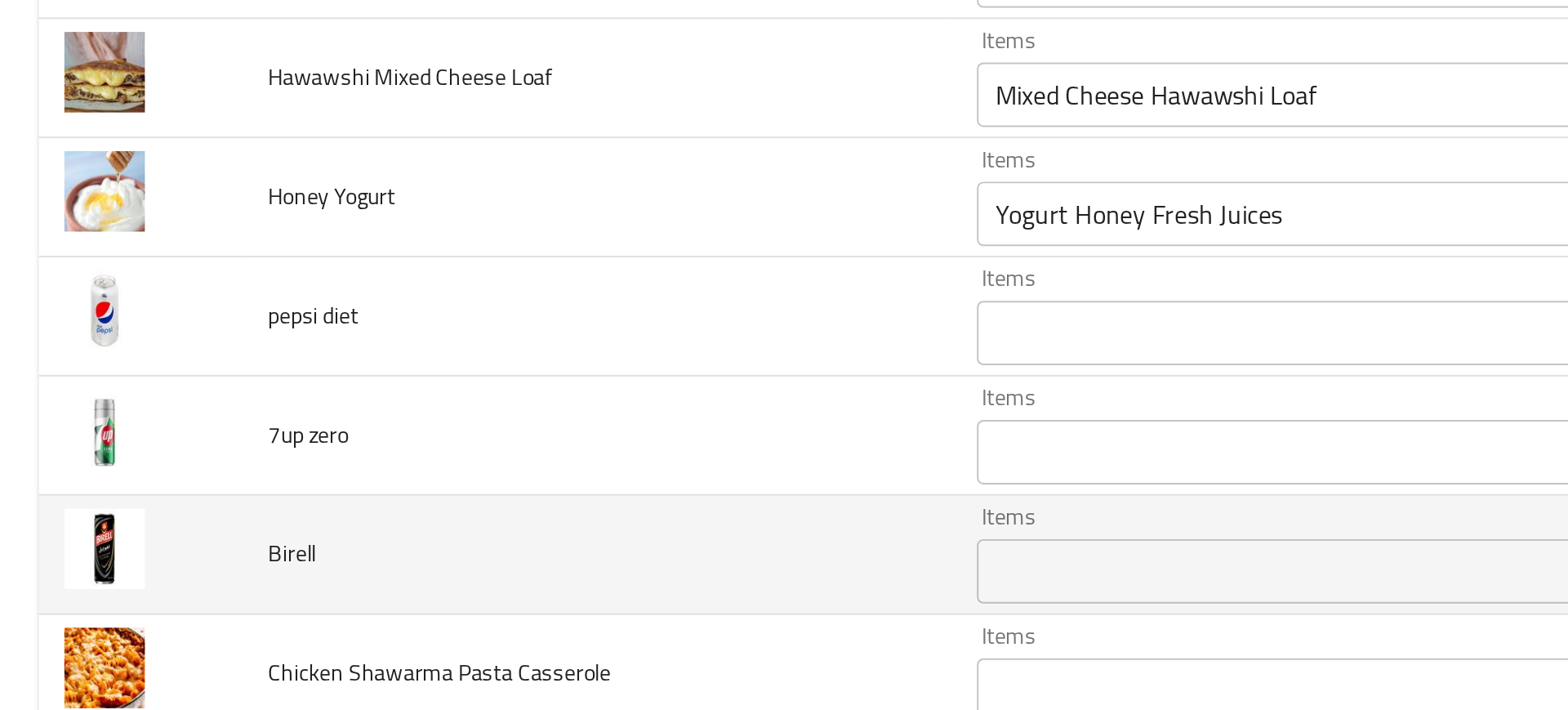
click at [404, 466] on td "Birell" at bounding box center [302, 470] width 359 height 60
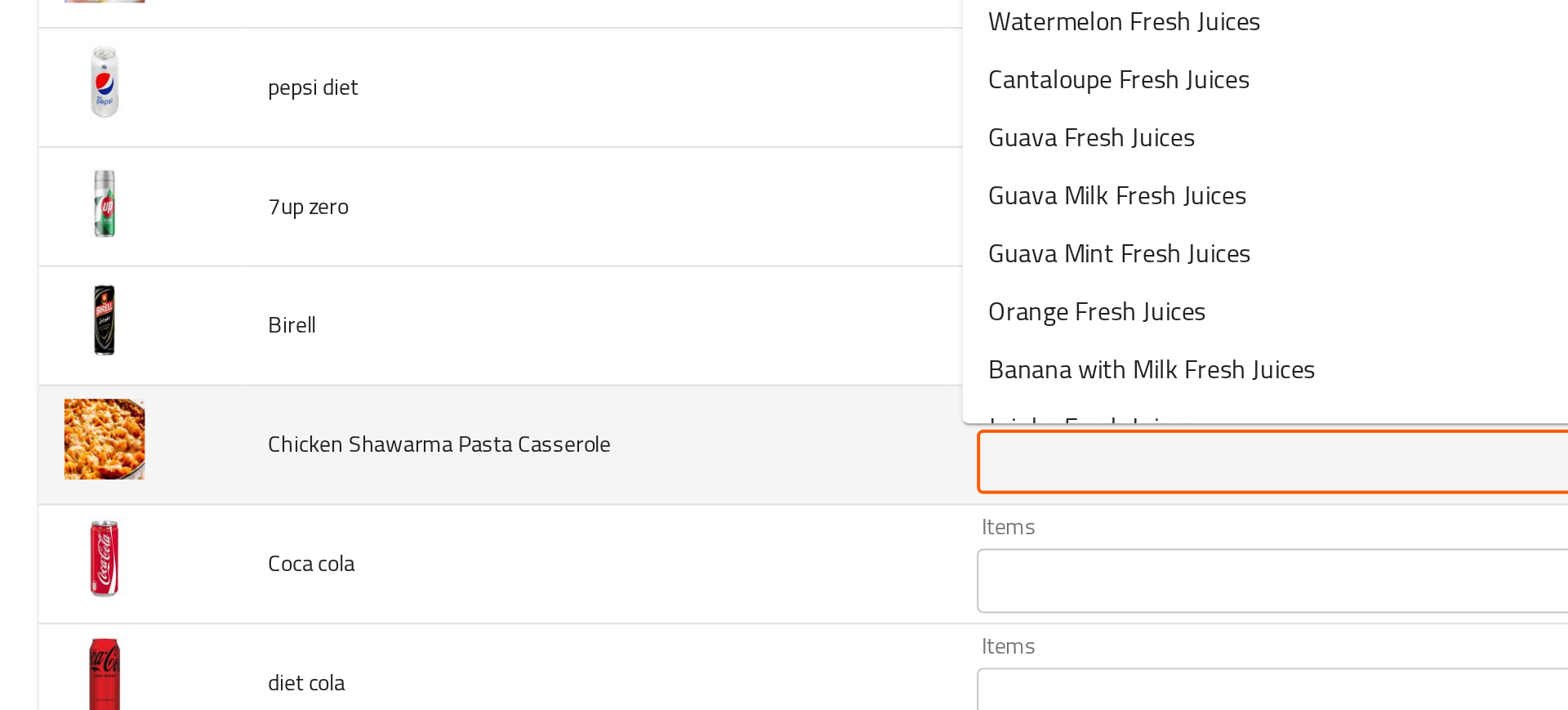
click at [554, 425] on Casserole "Items" at bounding box center [680, 422] width 358 height 23
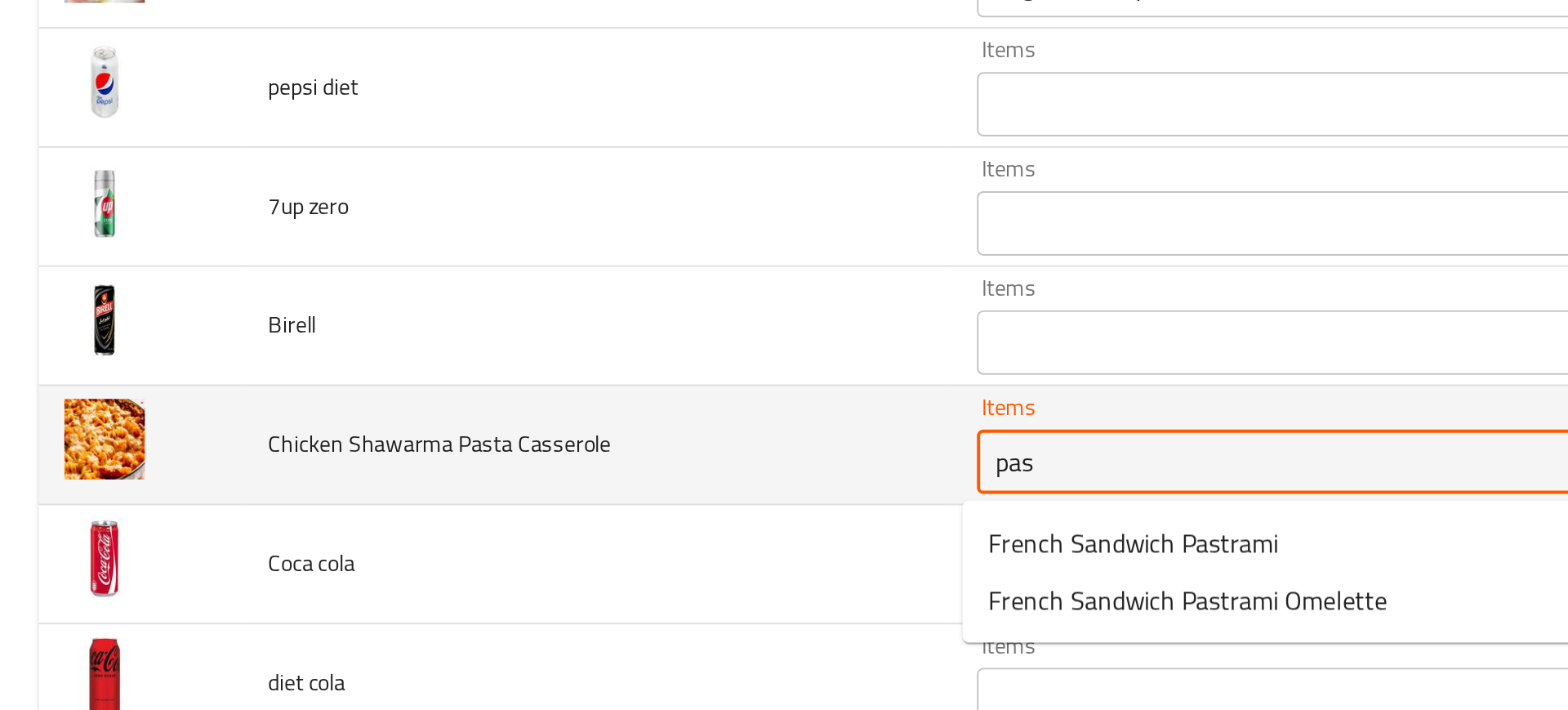
type Casserole "past"
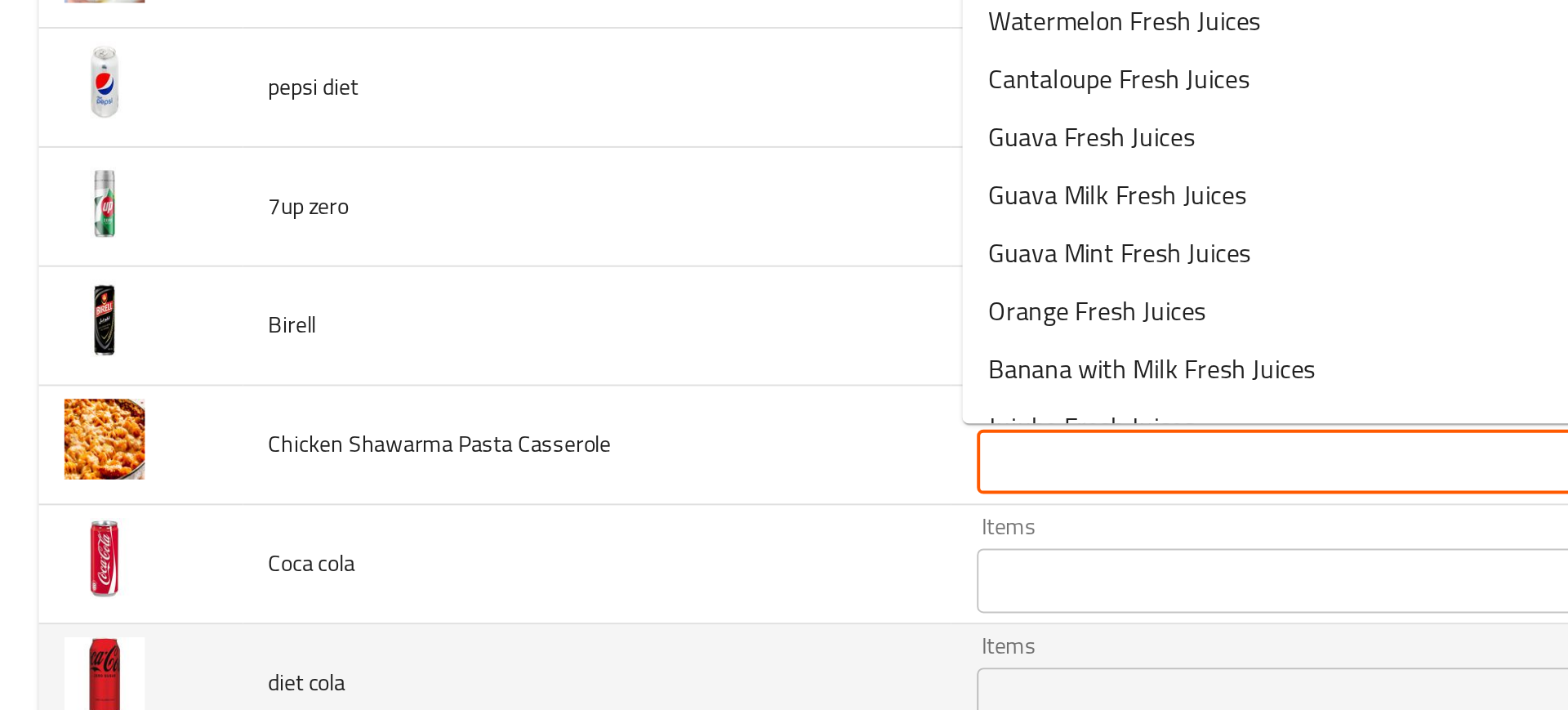
click at [329, 526] on td "diet cola" at bounding box center [302, 534] width 359 height 60
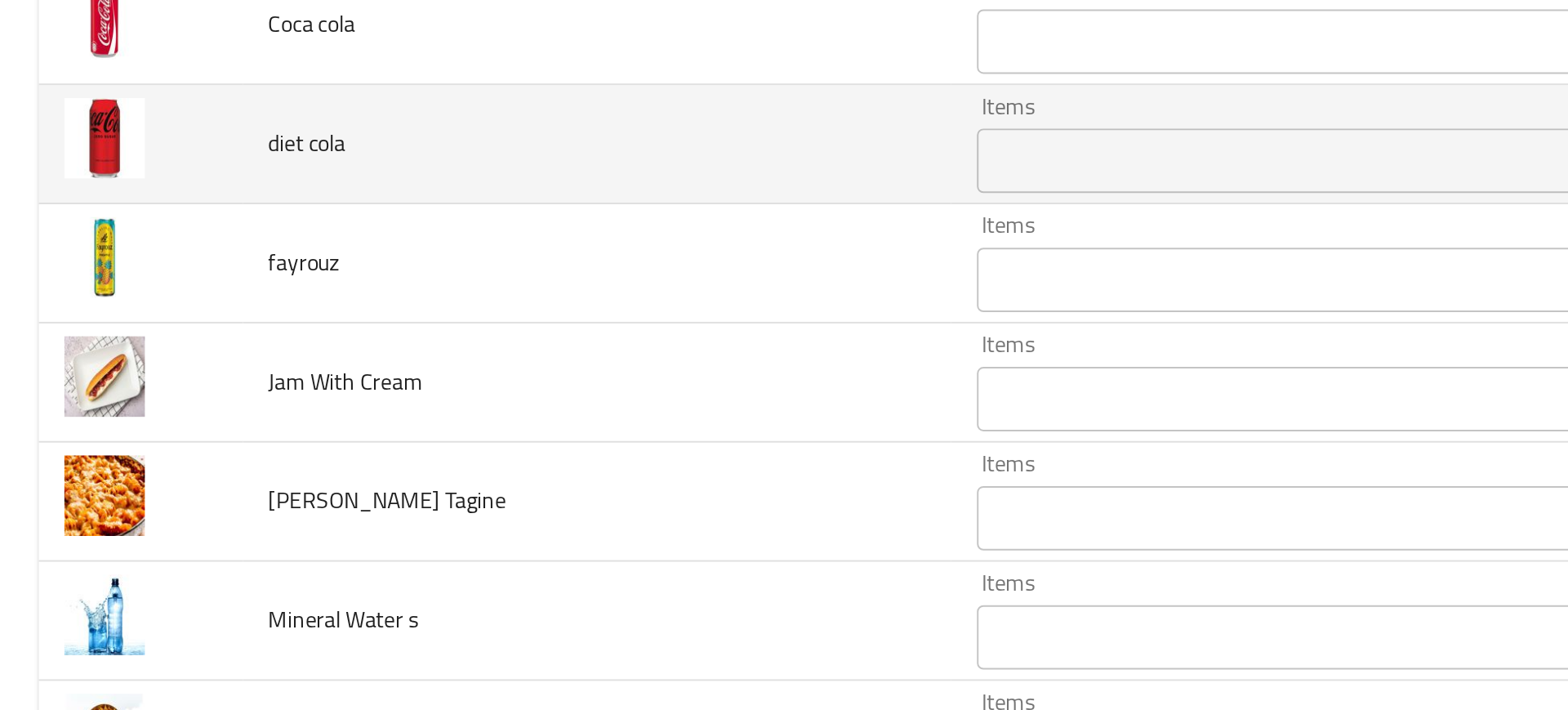
scroll to position [3282, 0]
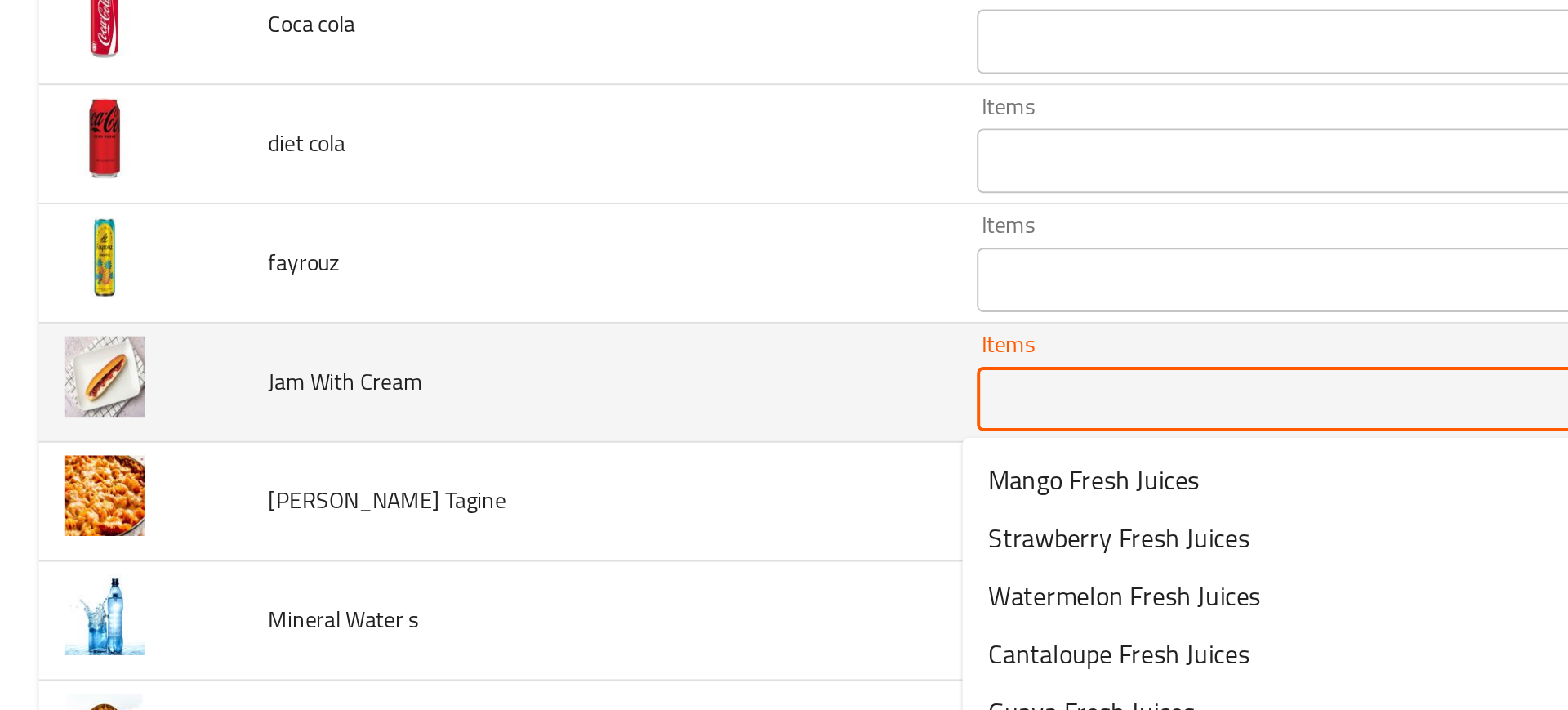
click at [581, 393] on Cream "Items" at bounding box center [680, 391] width 358 height 23
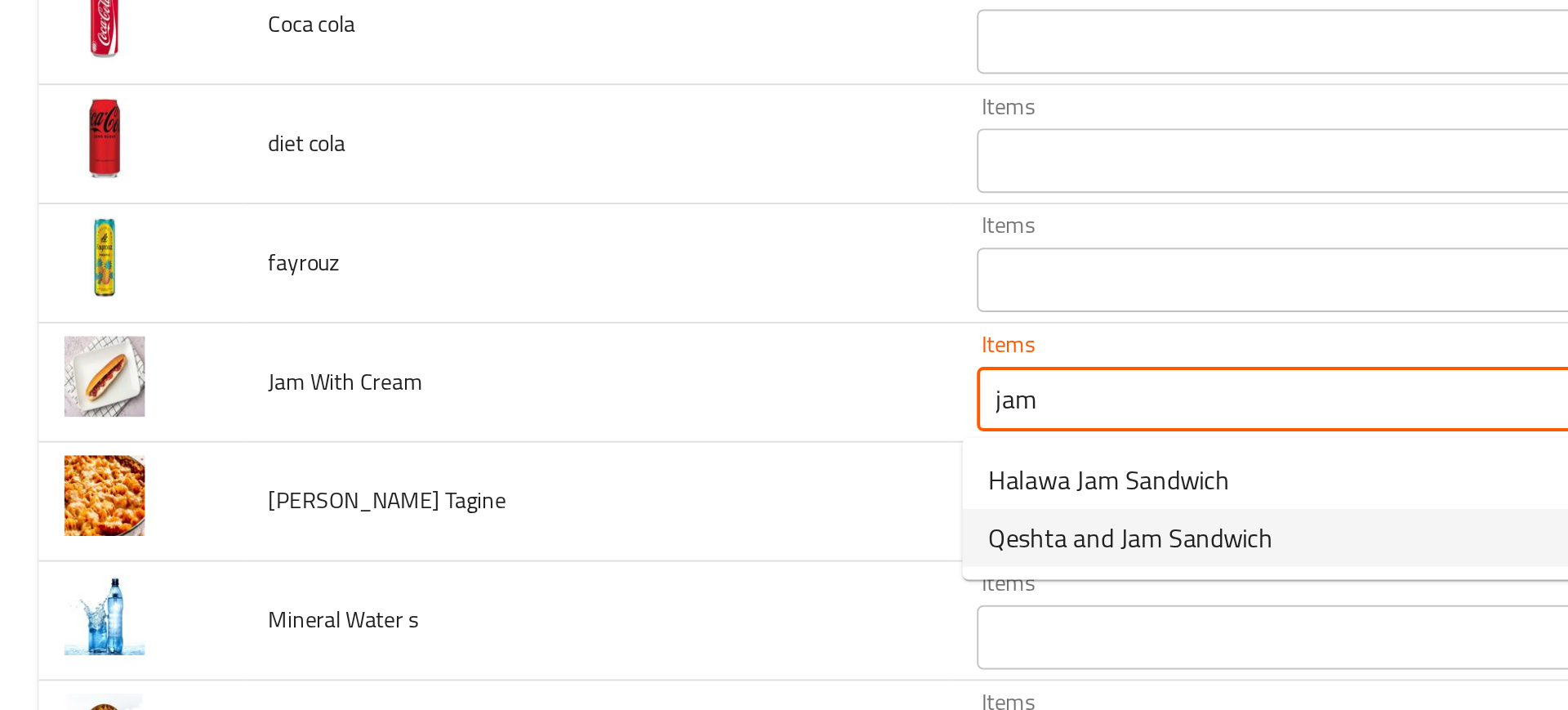
click at [550, 461] on span "Qeshta and Jam Sandwich" at bounding box center [573, 461] width 144 height 20
type Cream "Qeshta and Jam Sandwich"
type Cream-ar "ساندويتش قشطة بالمربى"
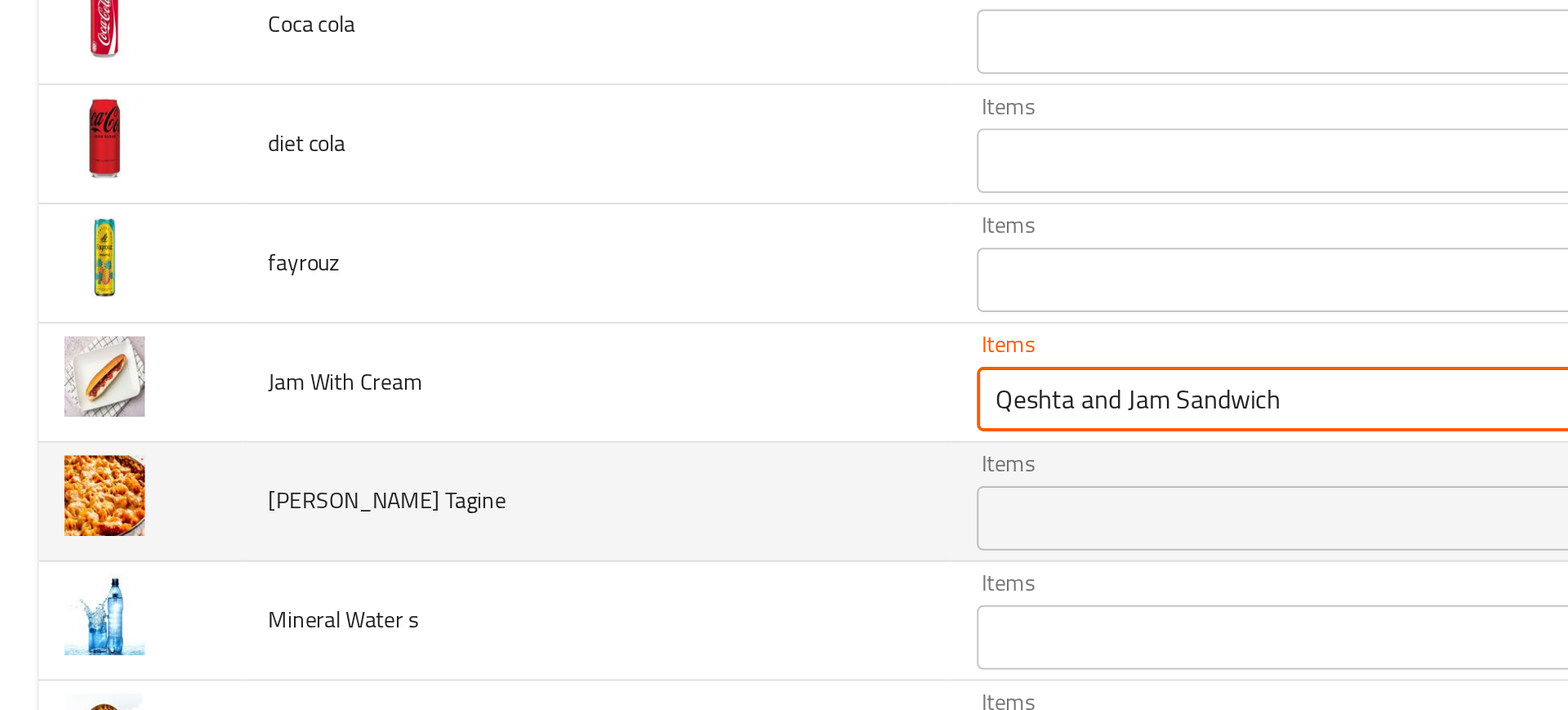
type Cream "Qeshta and Jam Sandwich"
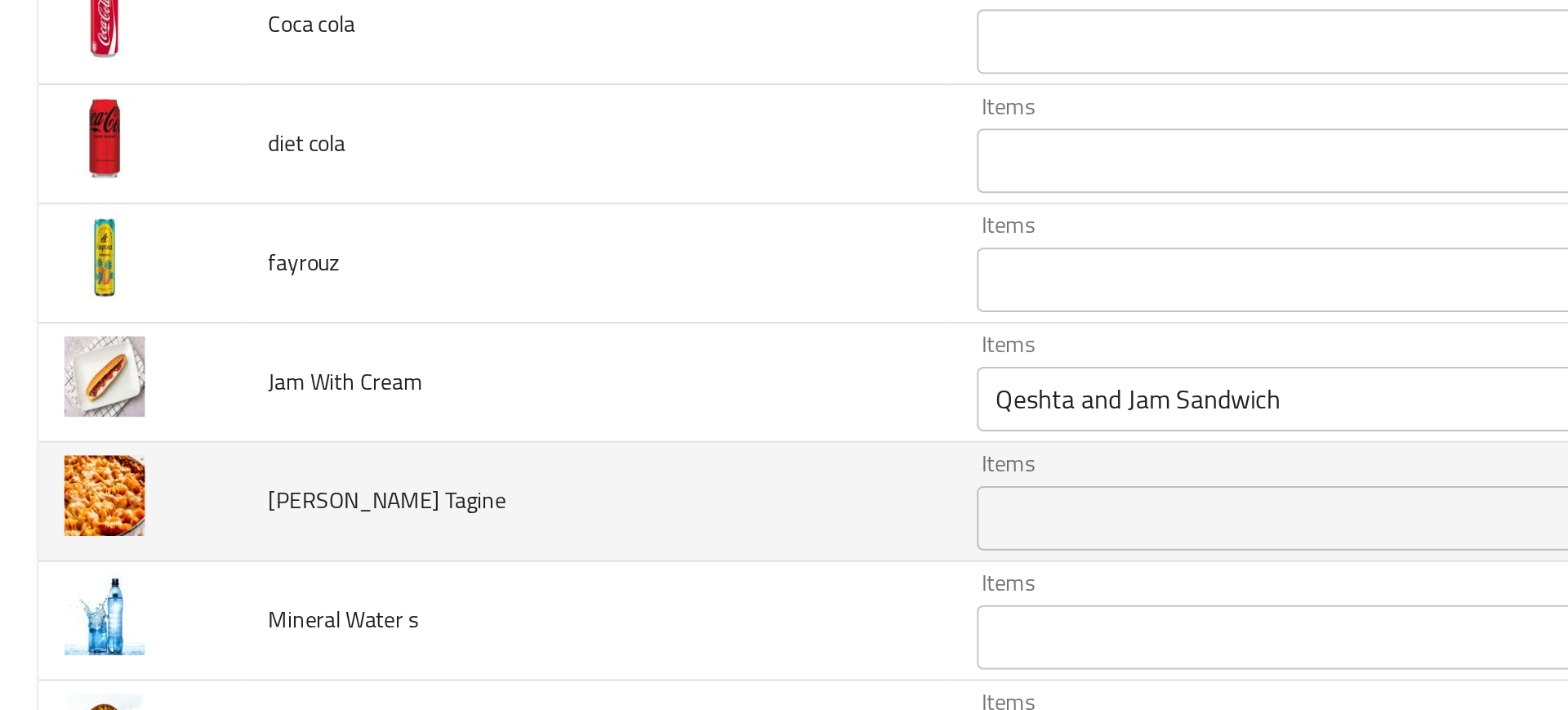
click at [417, 450] on td "[PERSON_NAME] Tagine" at bounding box center [302, 442] width 359 height 60
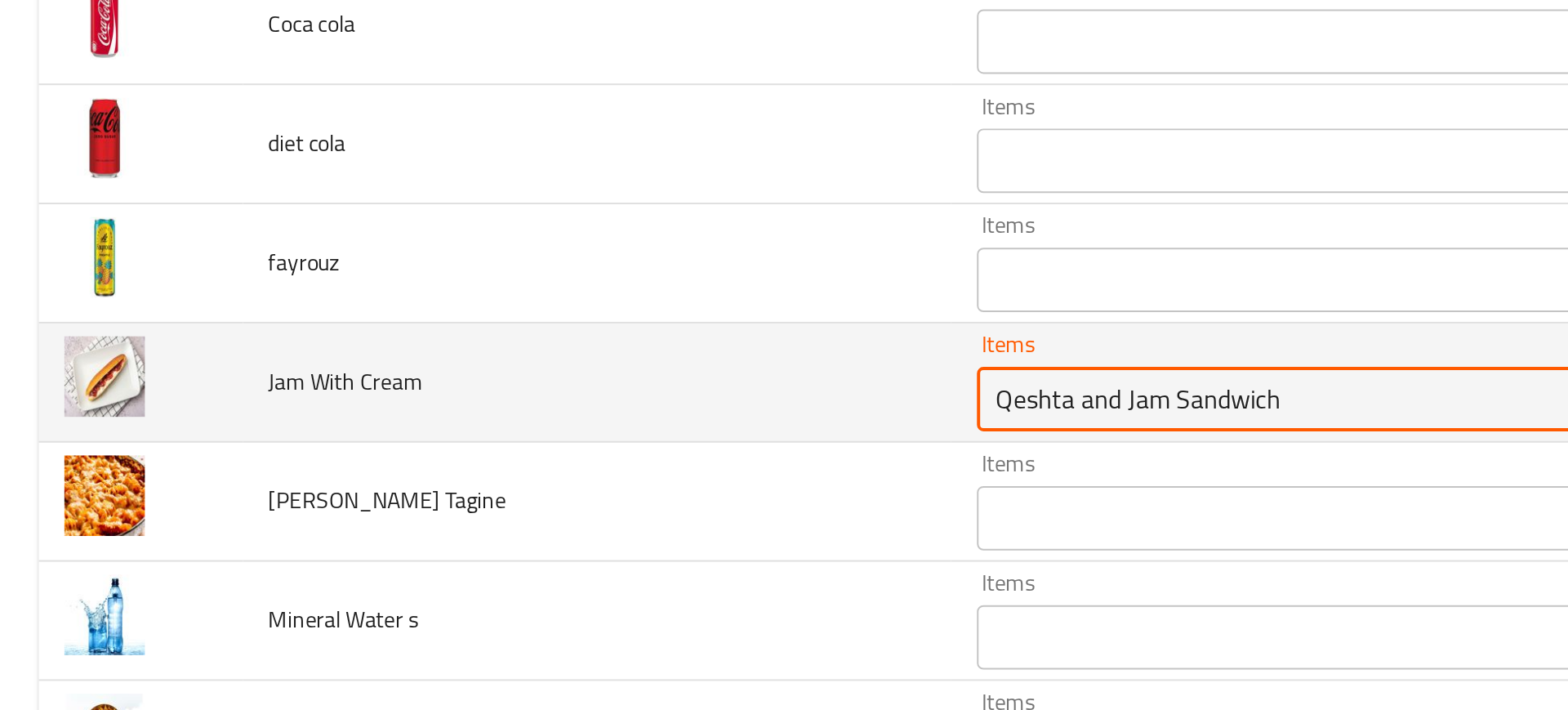
click at [533, 400] on Cream "Qeshta and Jam Sandwich" at bounding box center [680, 391] width 358 height 23
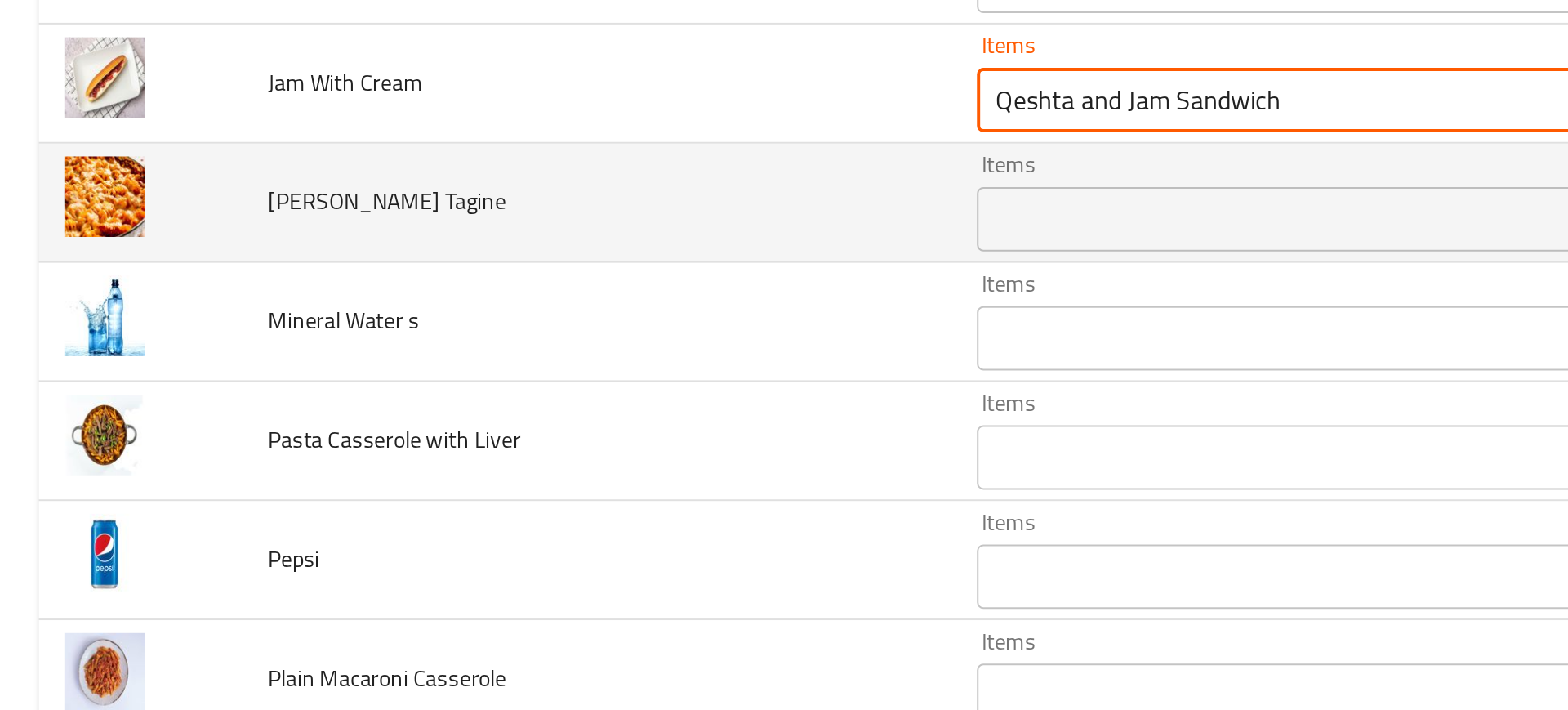
scroll to position [3438, 0]
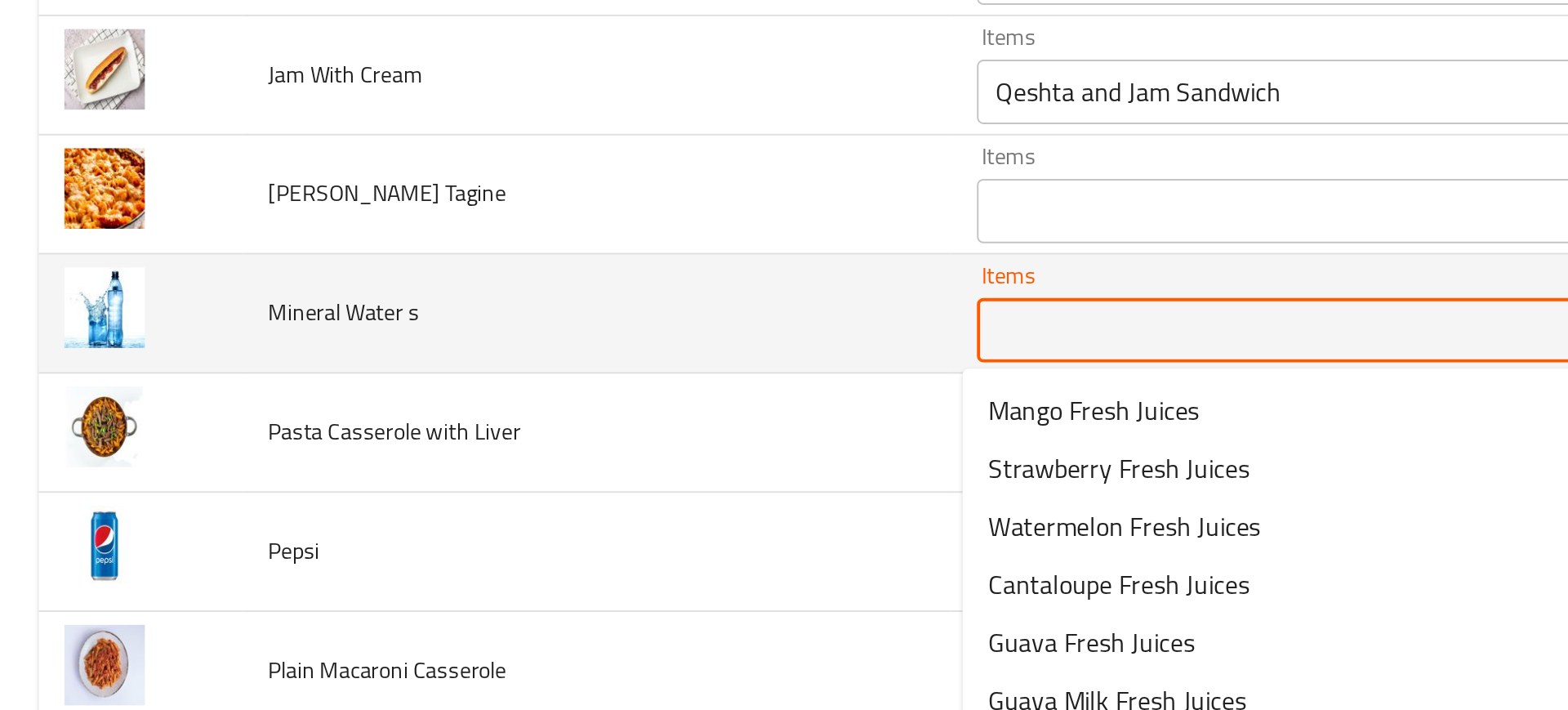
click at [510, 348] on s "Items" at bounding box center [680, 355] width 358 height 23
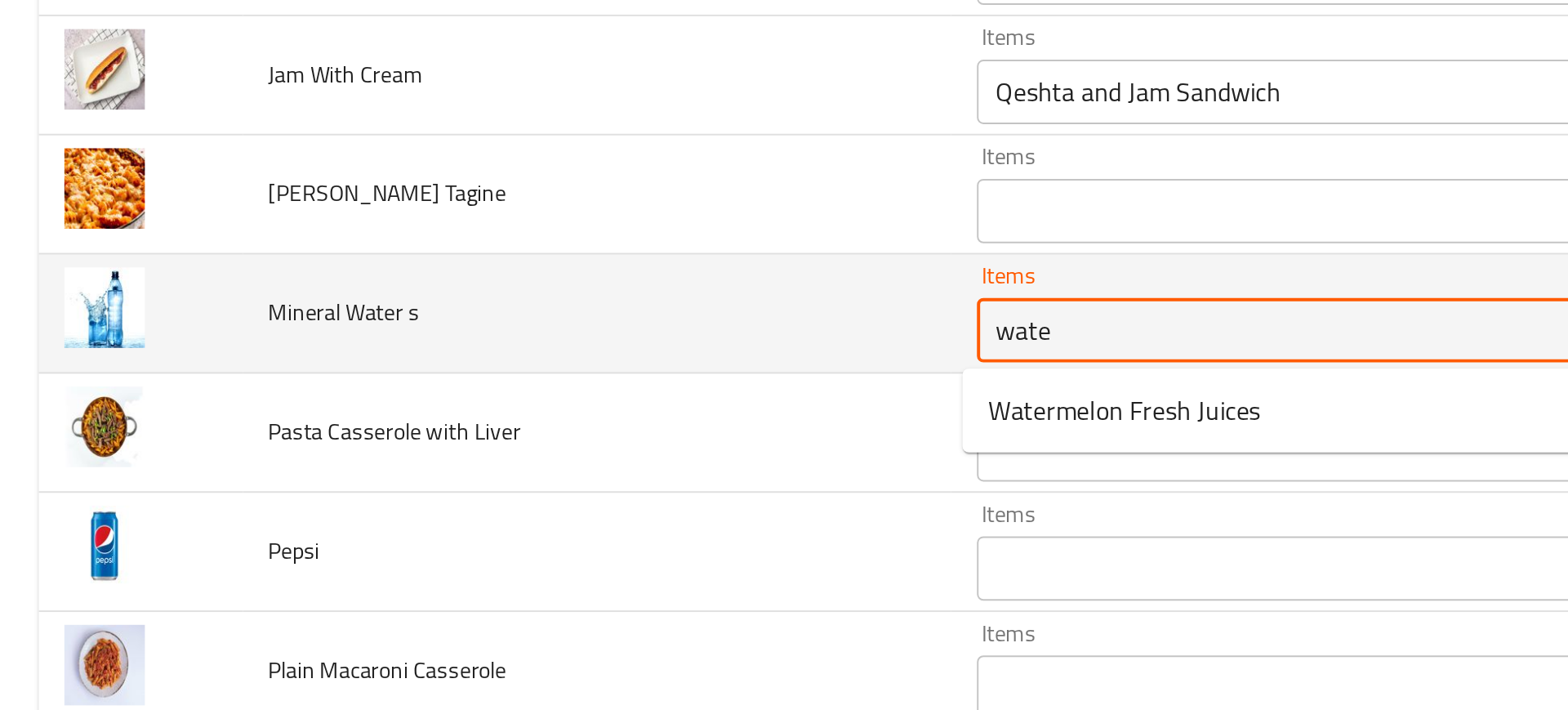
type s "water"
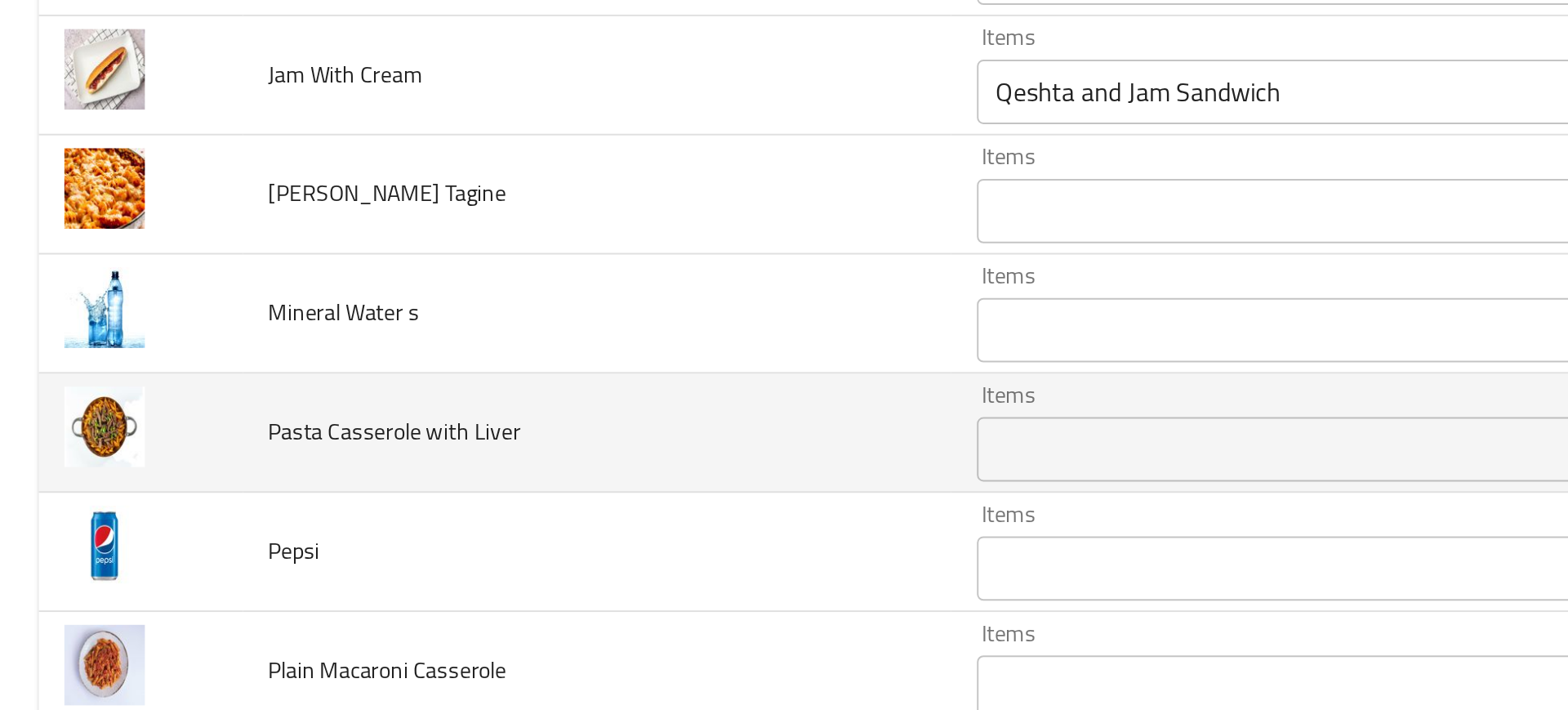
click at [393, 416] on td "Pasta Casserole with Liver" at bounding box center [302, 408] width 359 height 60
click at [433, 432] on td "Pasta Casserole with Liver" at bounding box center [302, 408] width 359 height 60
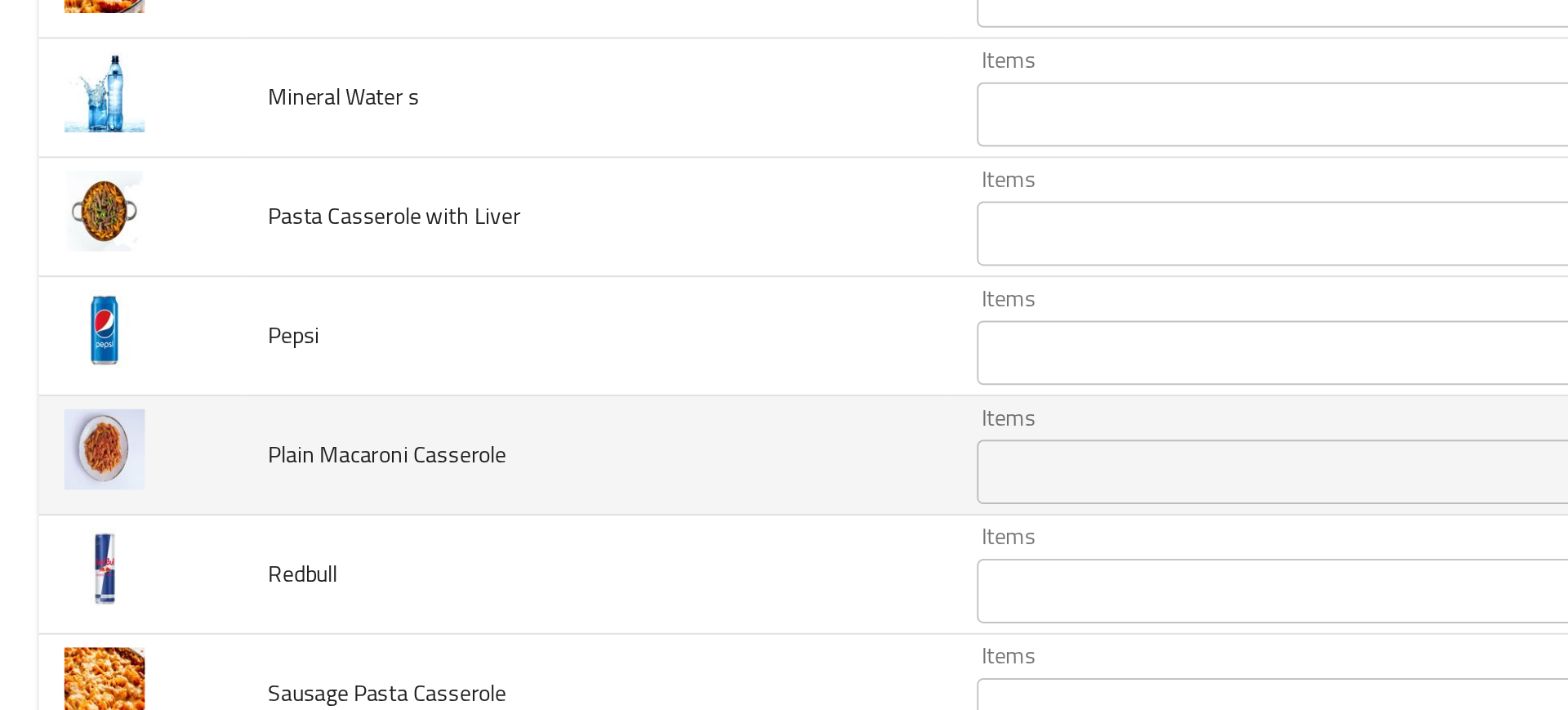
scroll to position [3562, 0]
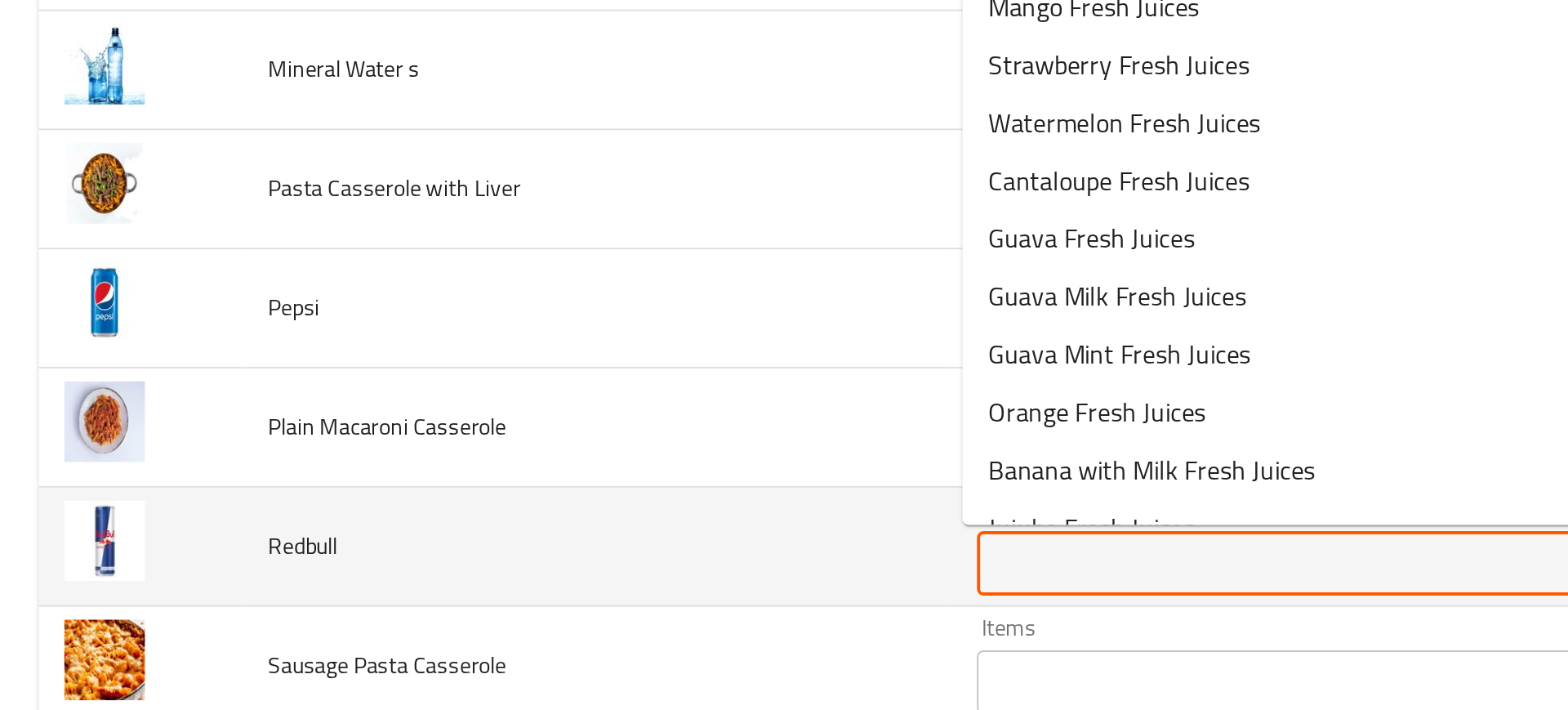
click at [520, 464] on input "Items" at bounding box center [680, 474] width 358 height 23
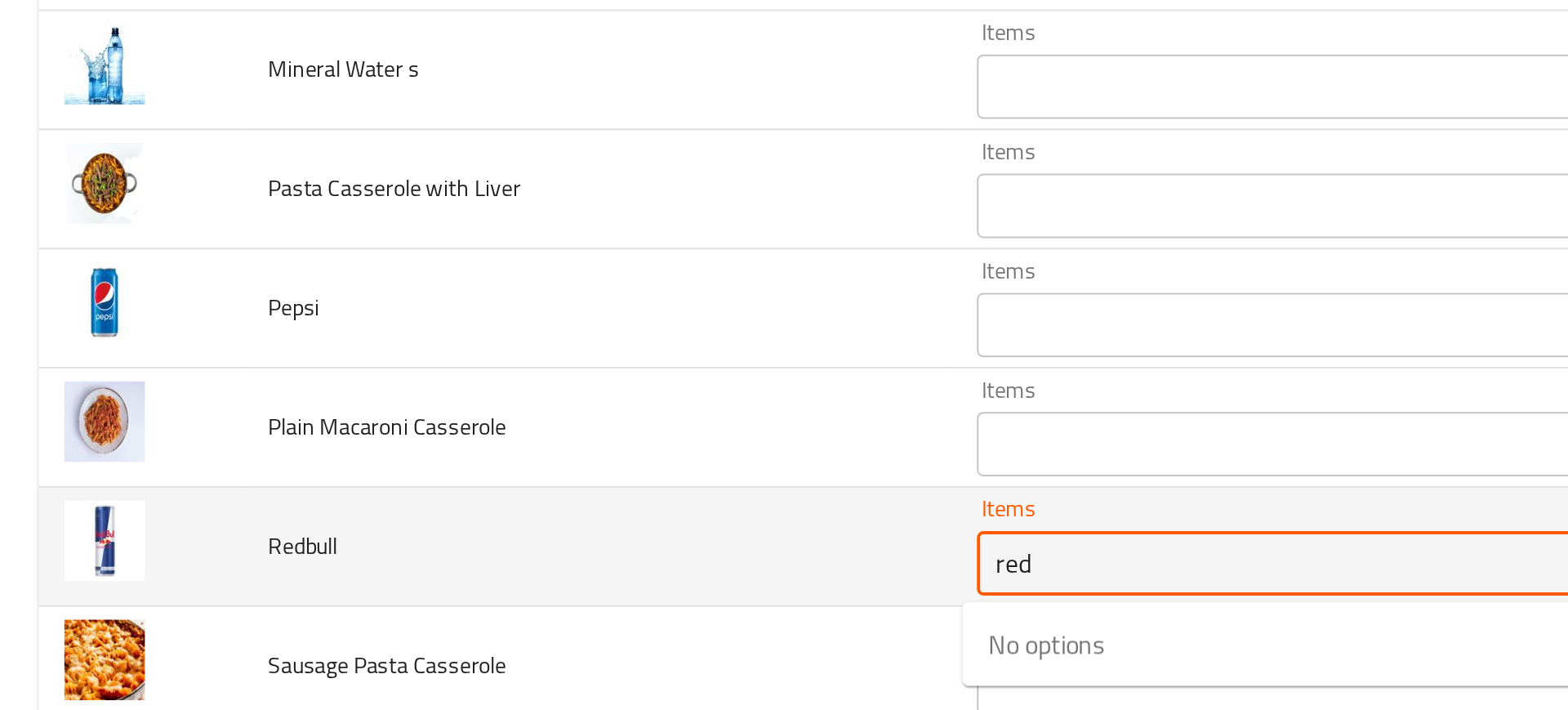
type input "red"
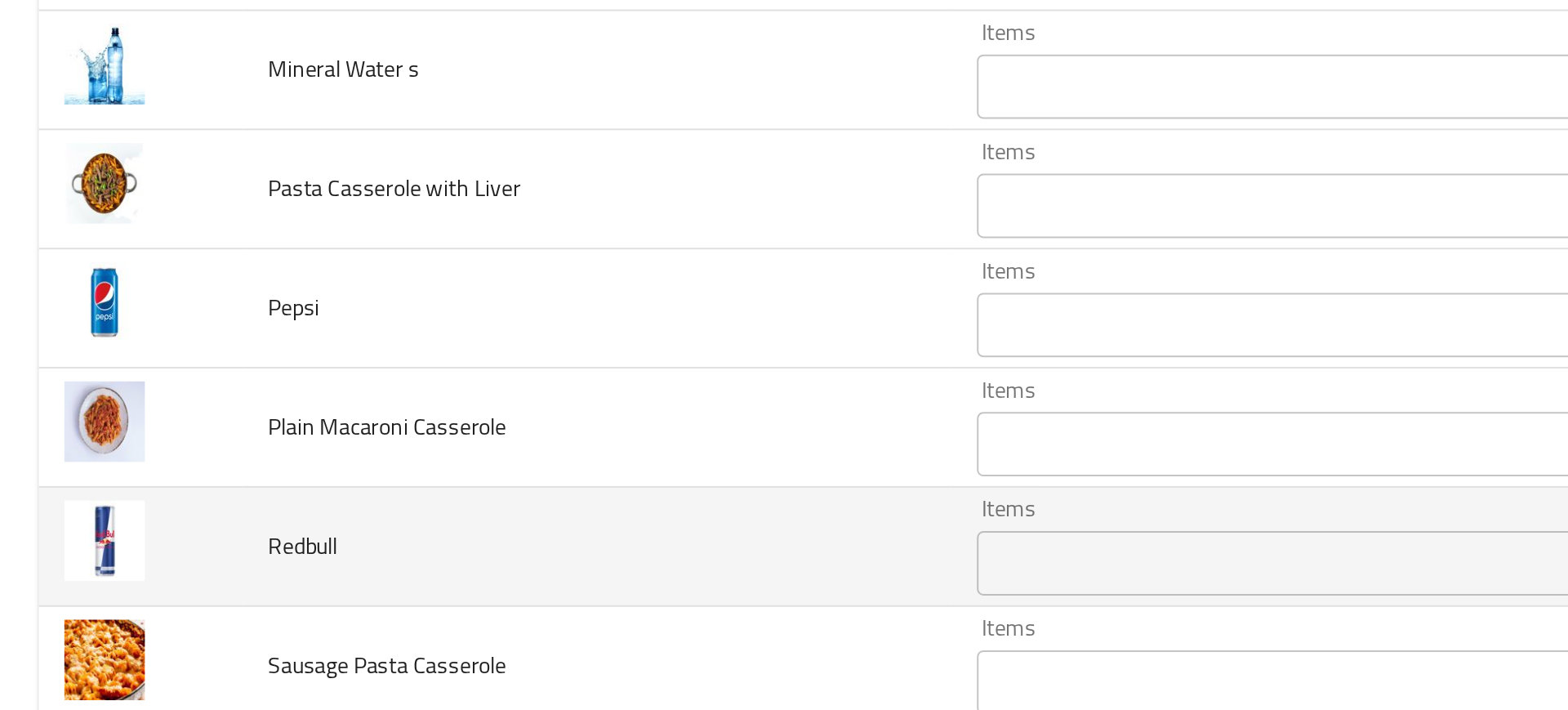
click at [416, 455] on td "Redbull" at bounding box center [302, 465] width 359 height 60
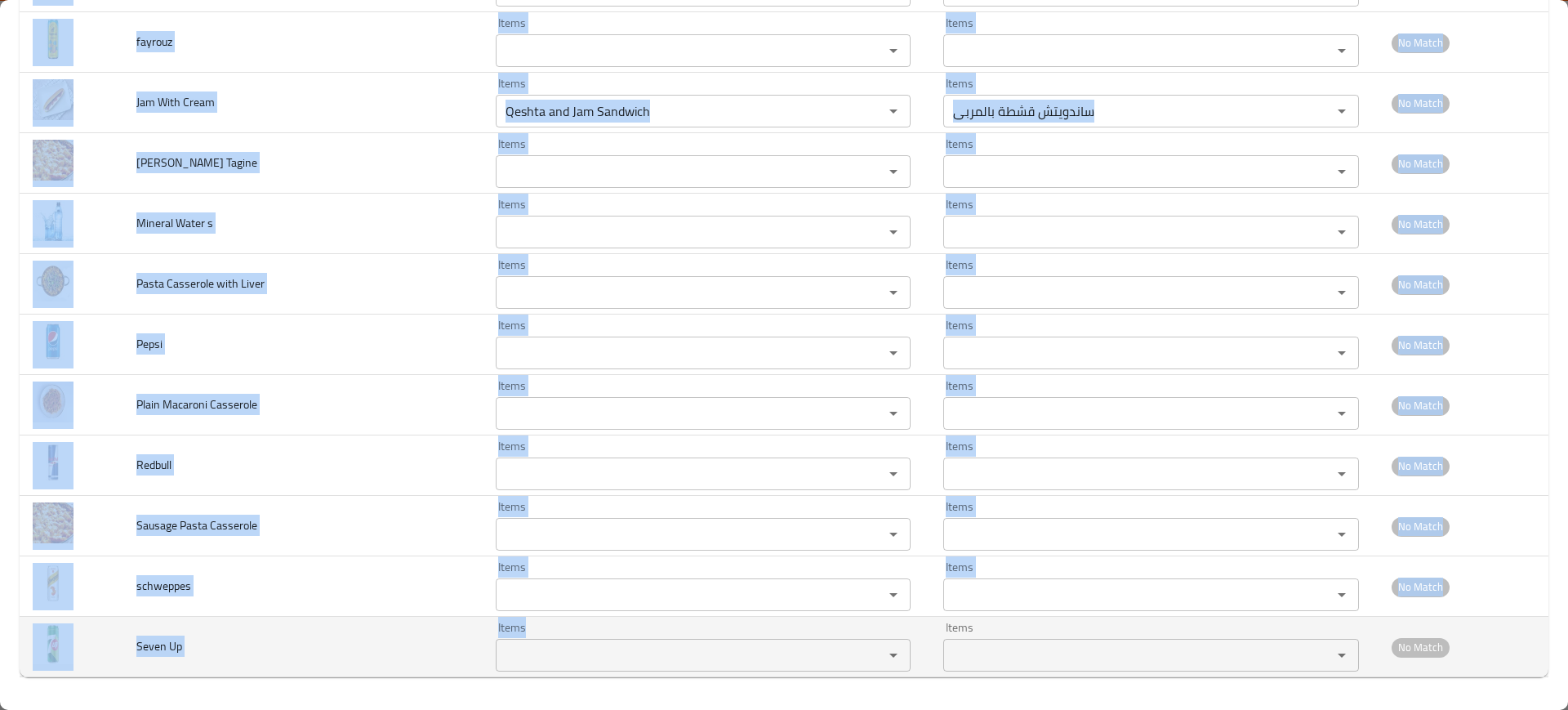
drag, startPoint x: 130, startPoint y: 229, endPoint x: 655, endPoint y: 662, distance: 680.5
copy tbody "Honey Yogurt Items Items Items Items Low Match pepsi diet Items Items Items Ite…"
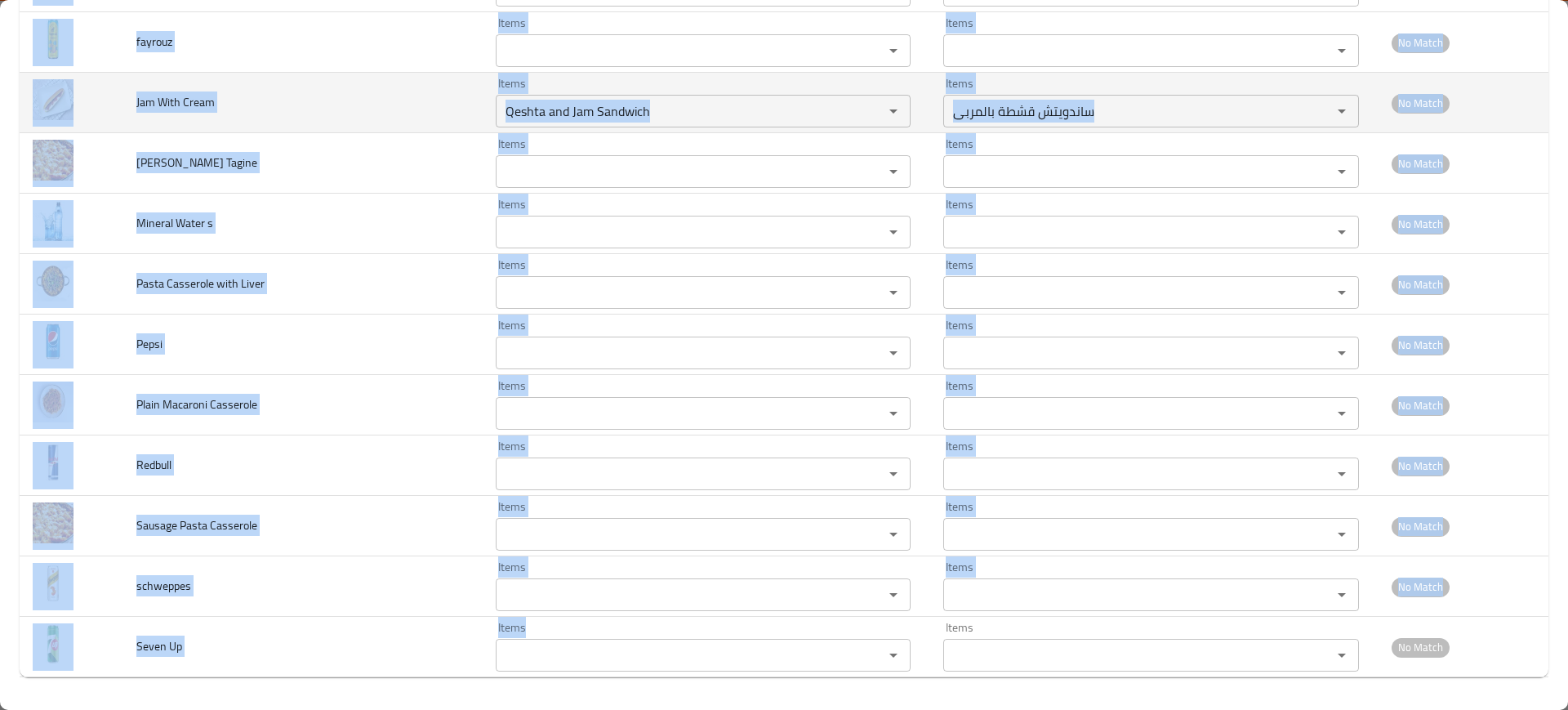
click at [293, 111] on td "Jam With Cream" at bounding box center [302, 103] width 359 height 60
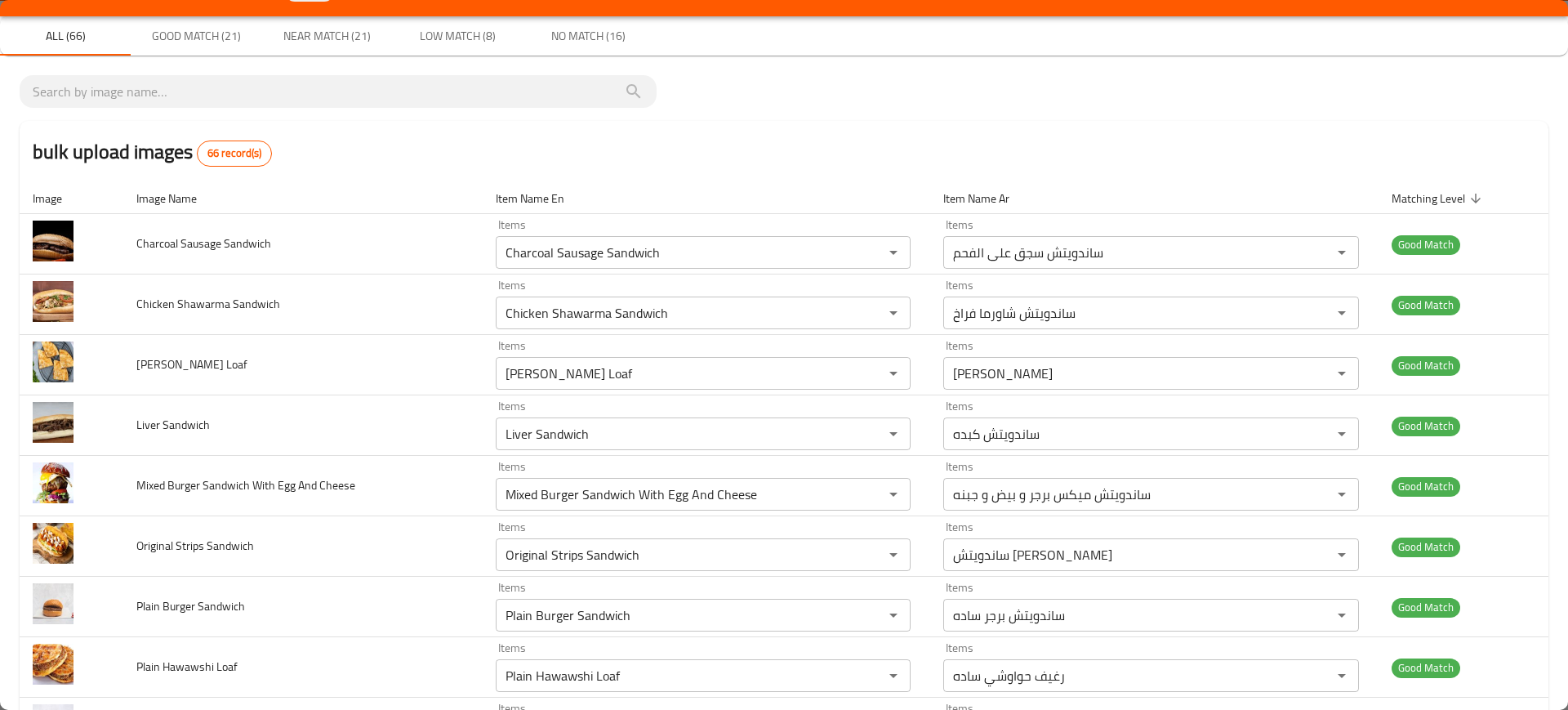
scroll to position [0, 0]
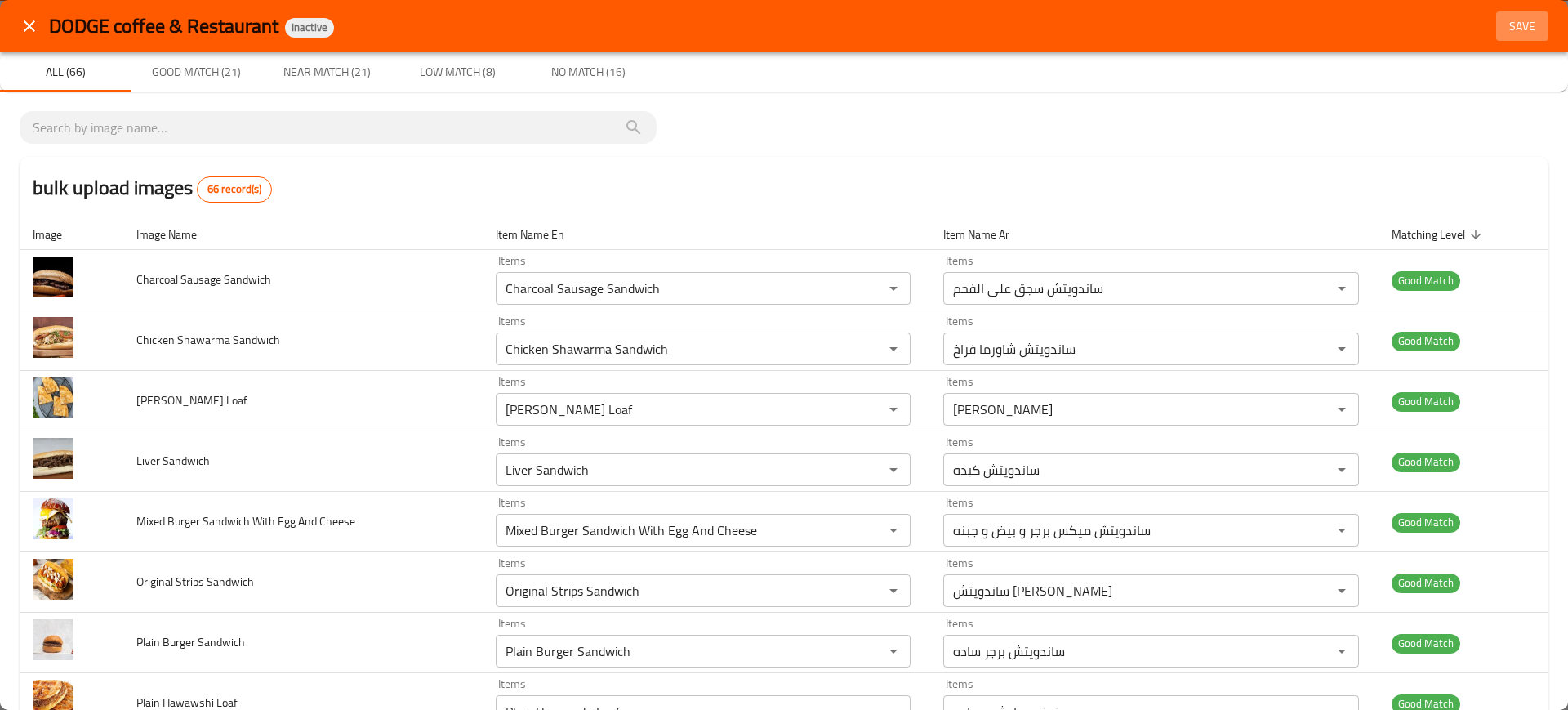
click at [1509, 16] on span "Save" at bounding box center [1522, 26] width 39 height 20
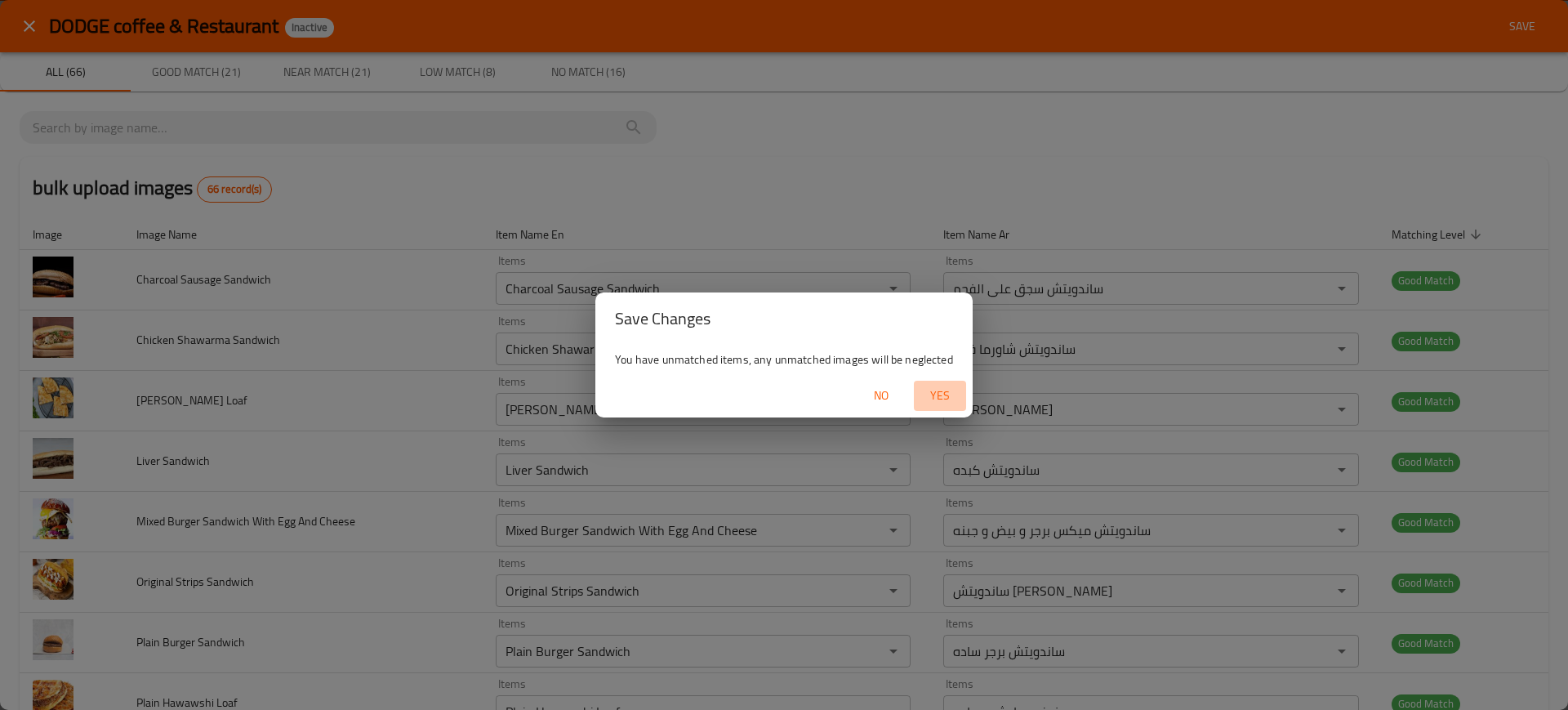
click at [949, 386] on span "Yes" at bounding box center [940, 395] width 39 height 20
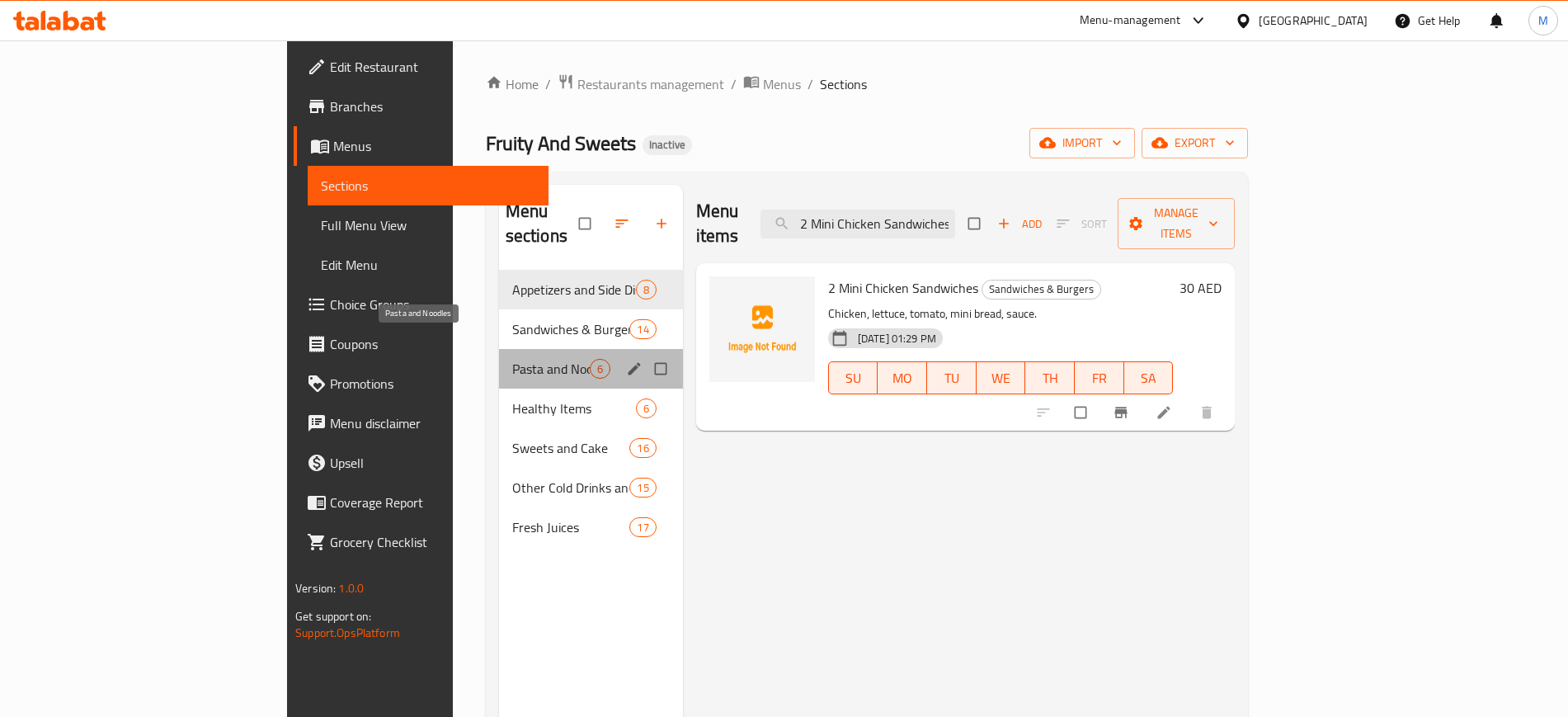
click at [512, 359] on span "Pasta and Noodles" at bounding box center [550, 369] width 78 height 20
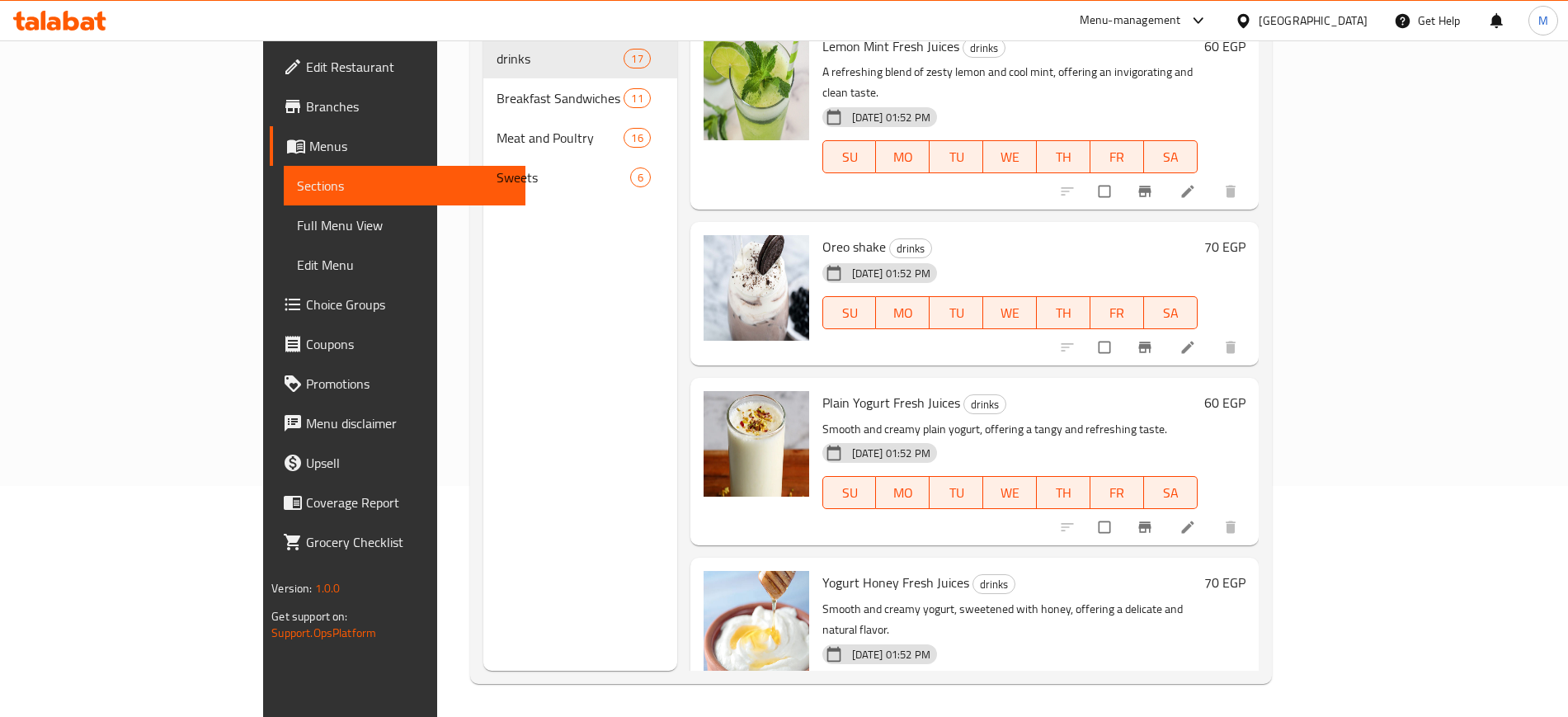
scroll to position [2363, 0]
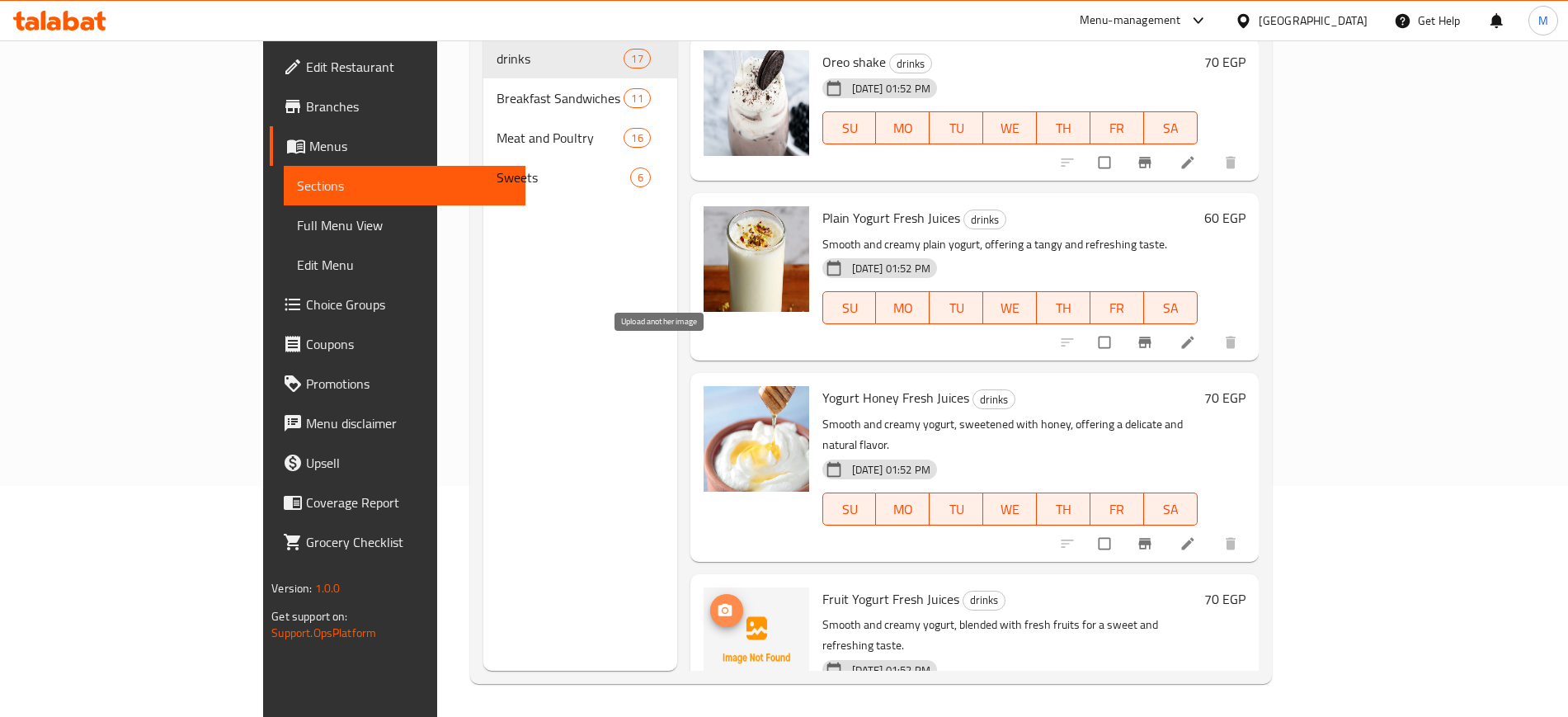
click at [718, 603] on icon "upload picture" at bounding box center [725, 610] width 14 height 13
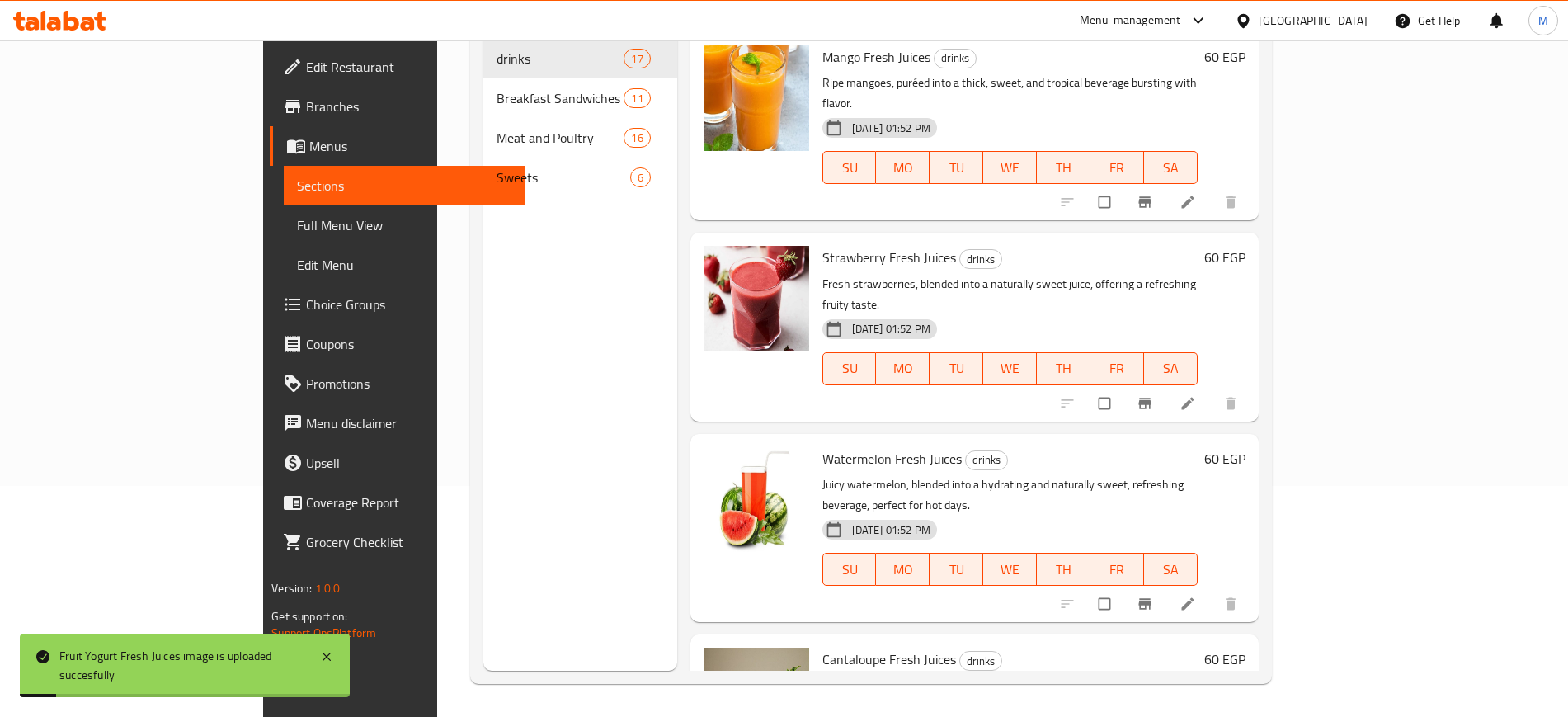
scroll to position [0, 0]
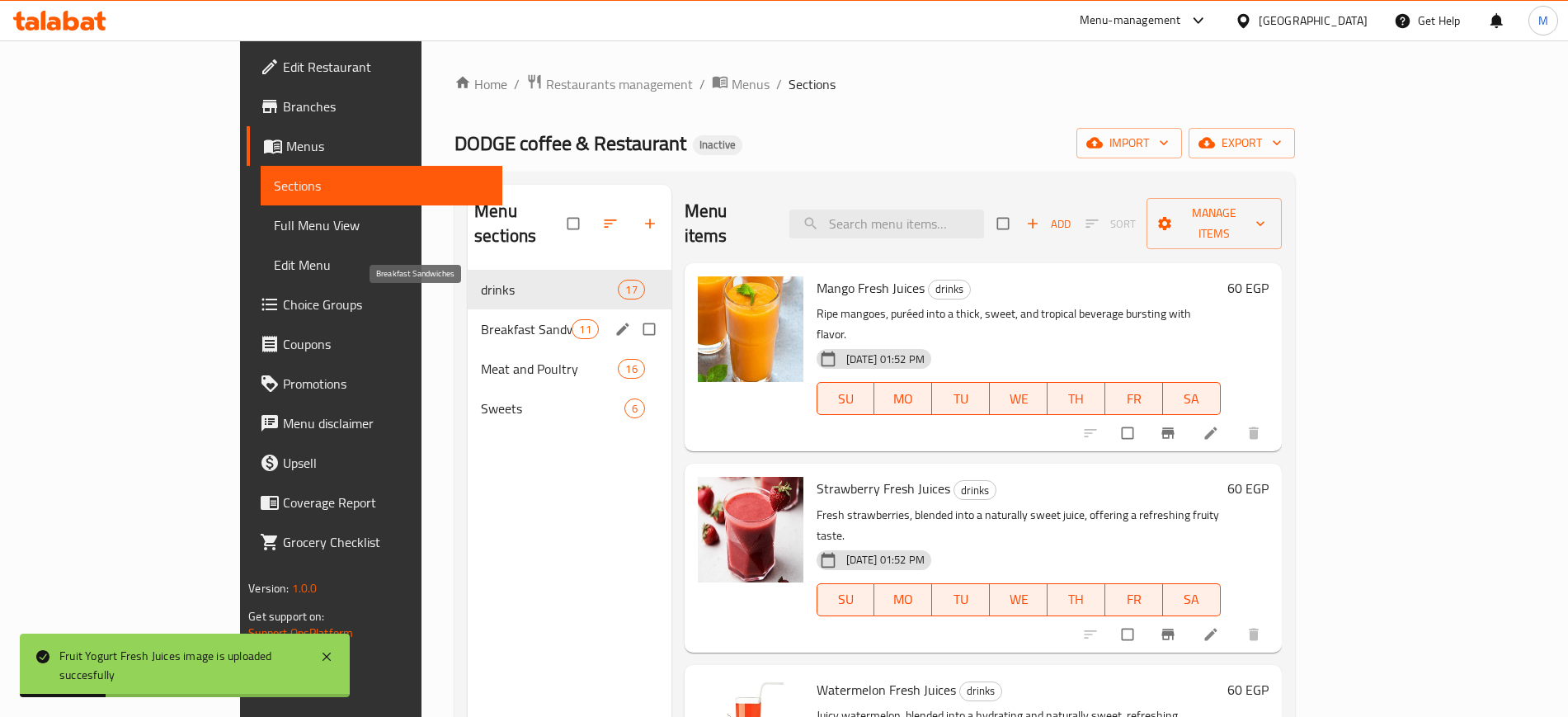
click at [493, 320] on span "Breakfast Sandwiches" at bounding box center [525, 329] width 90 height 20
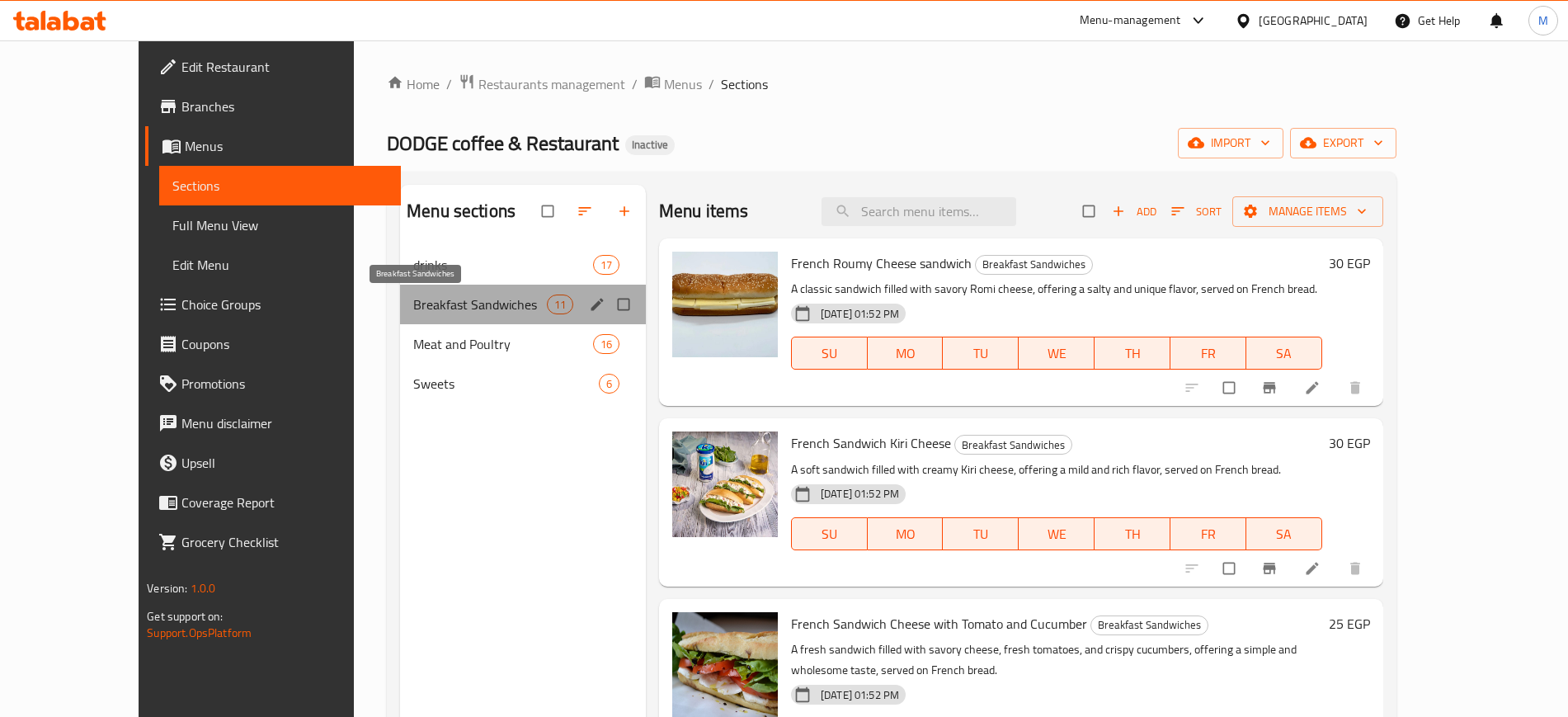
click at [421, 313] on span "Breakfast Sandwiches" at bounding box center [480, 304] width 133 height 20
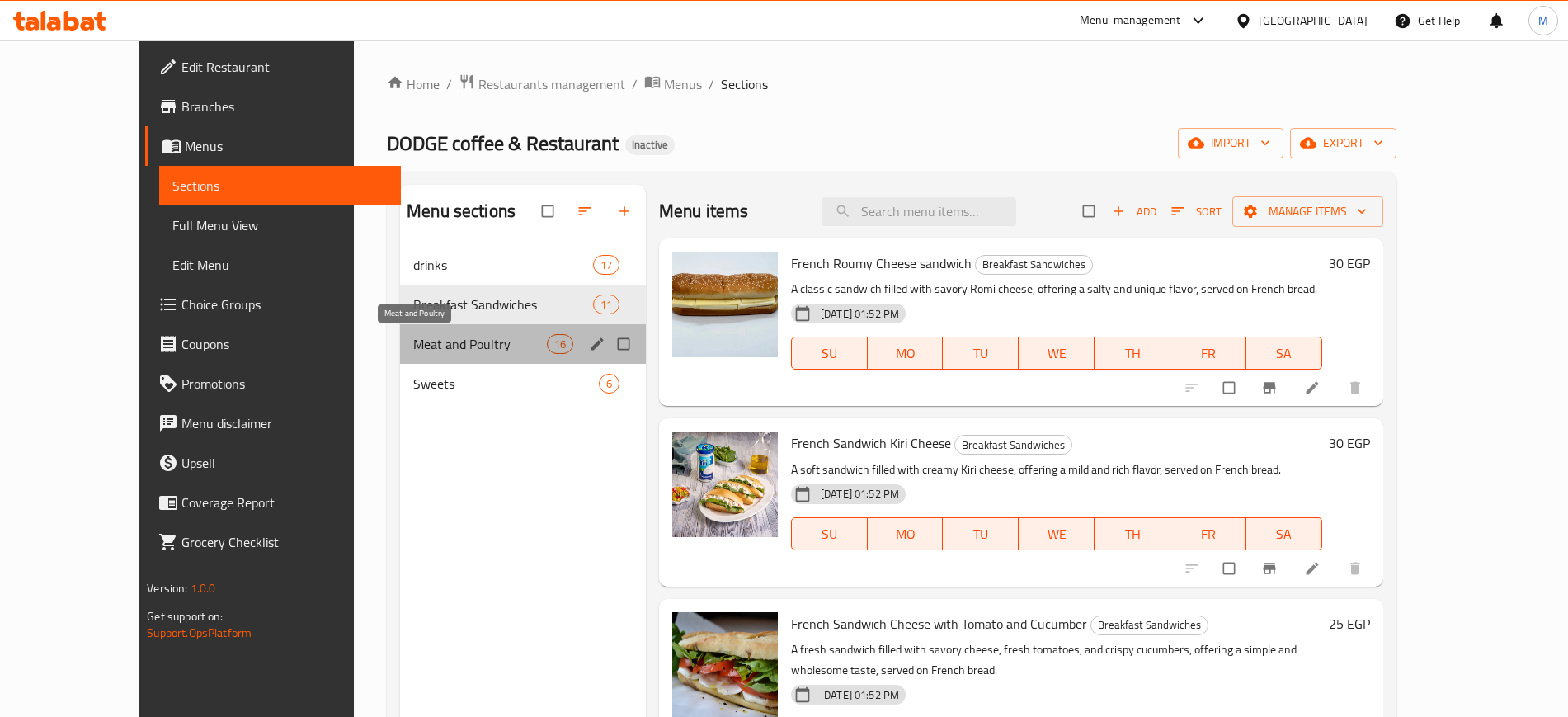
click at [456, 349] on span "Meat and Poultry" at bounding box center [480, 344] width 133 height 20
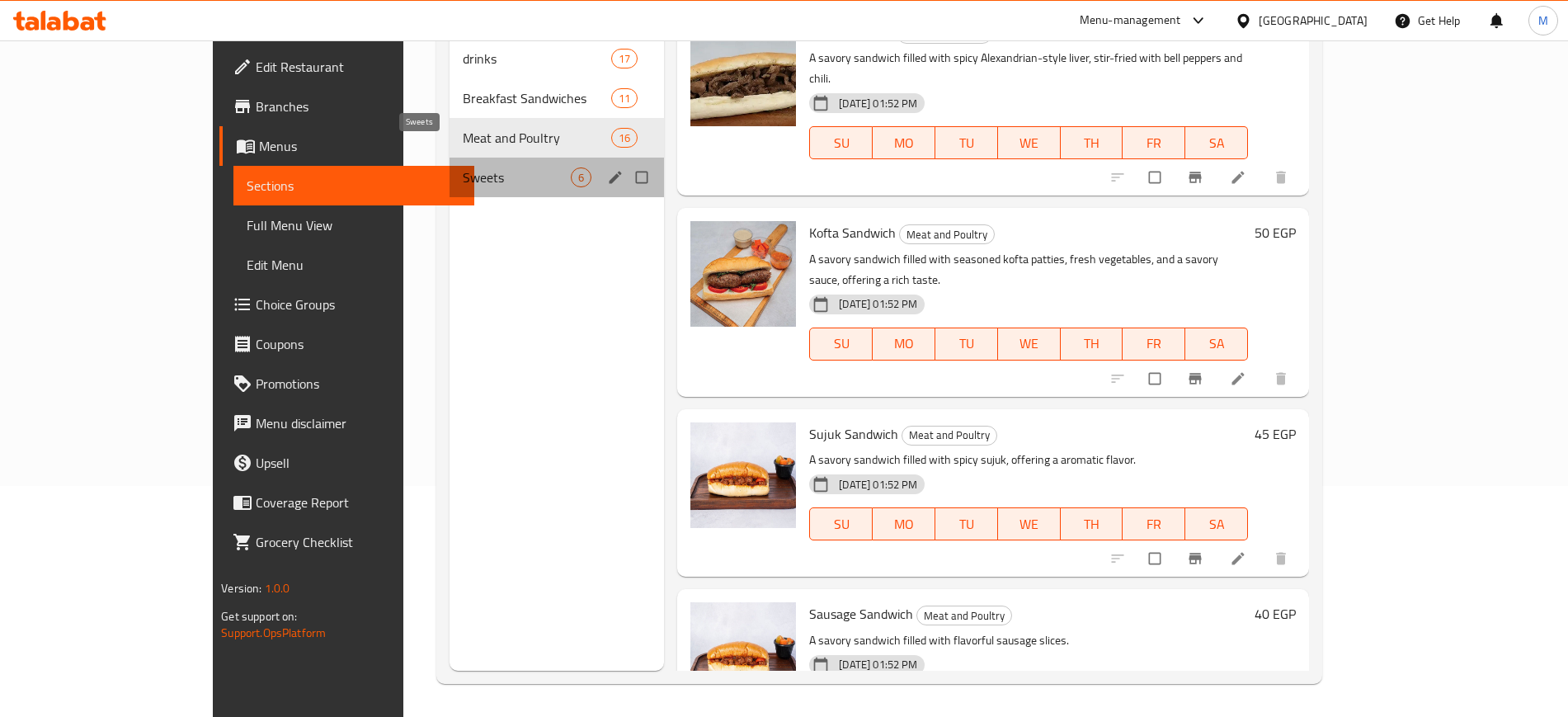
click at [463, 167] on span "Sweets" at bounding box center [516, 177] width 108 height 20
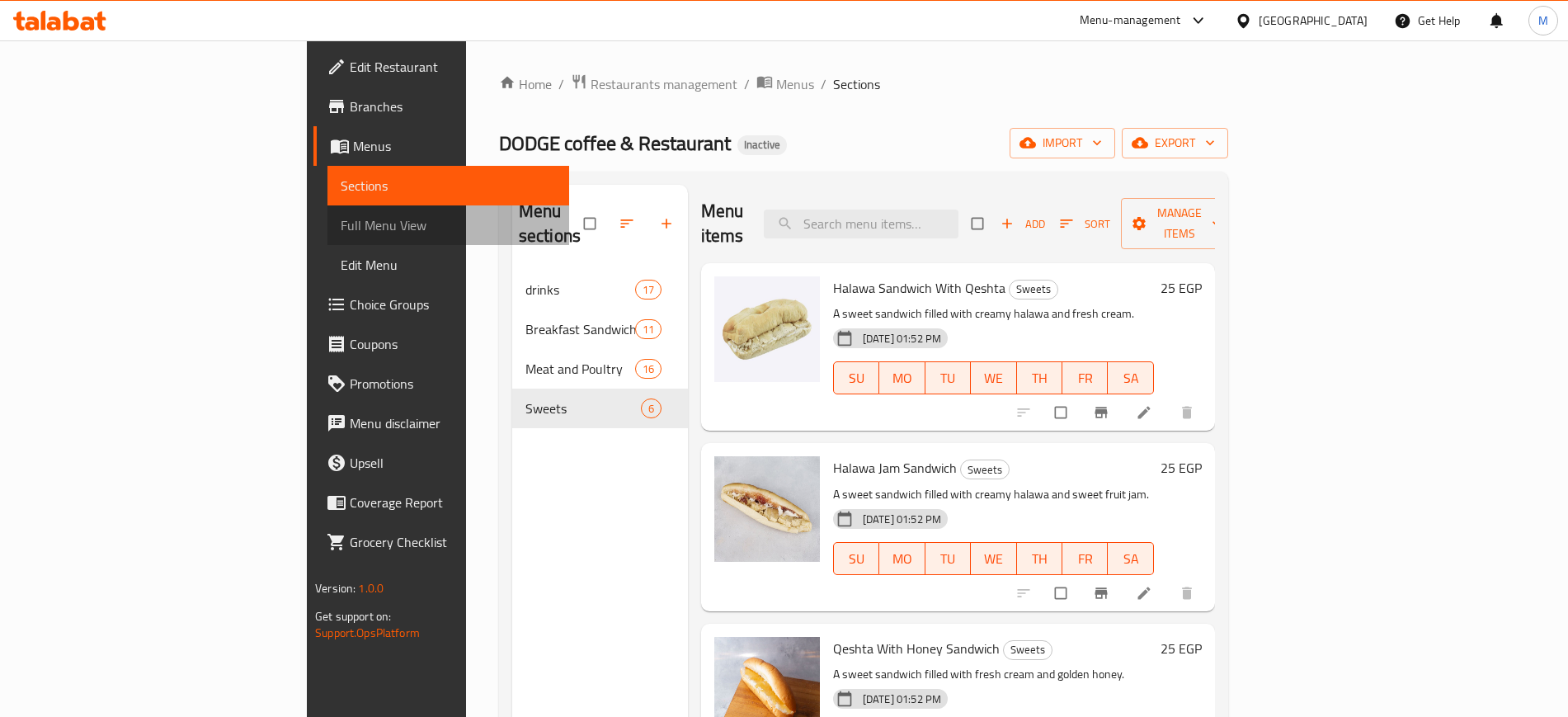
click at [341, 219] on span "Full Menu View" at bounding box center [448, 225] width 215 height 20
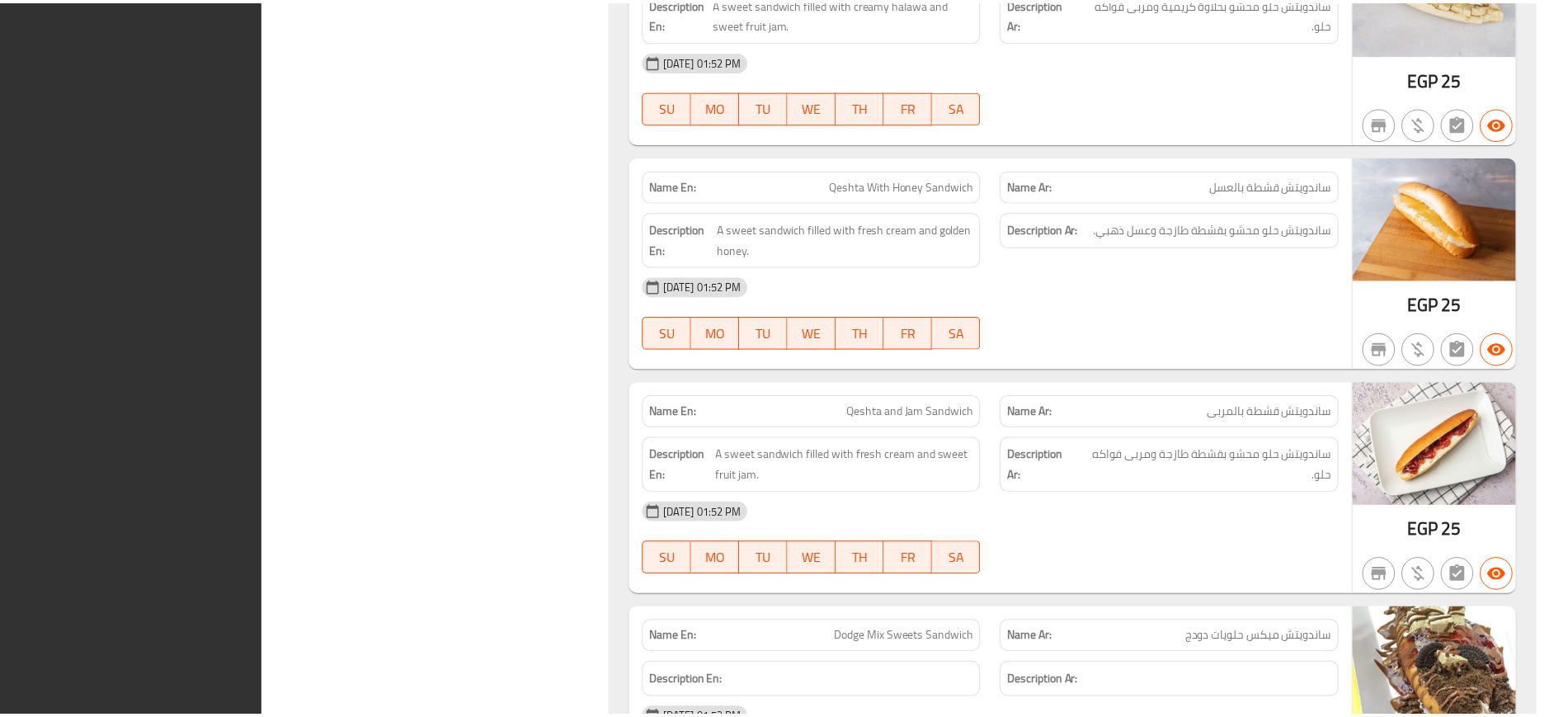
scroll to position [11356, 0]
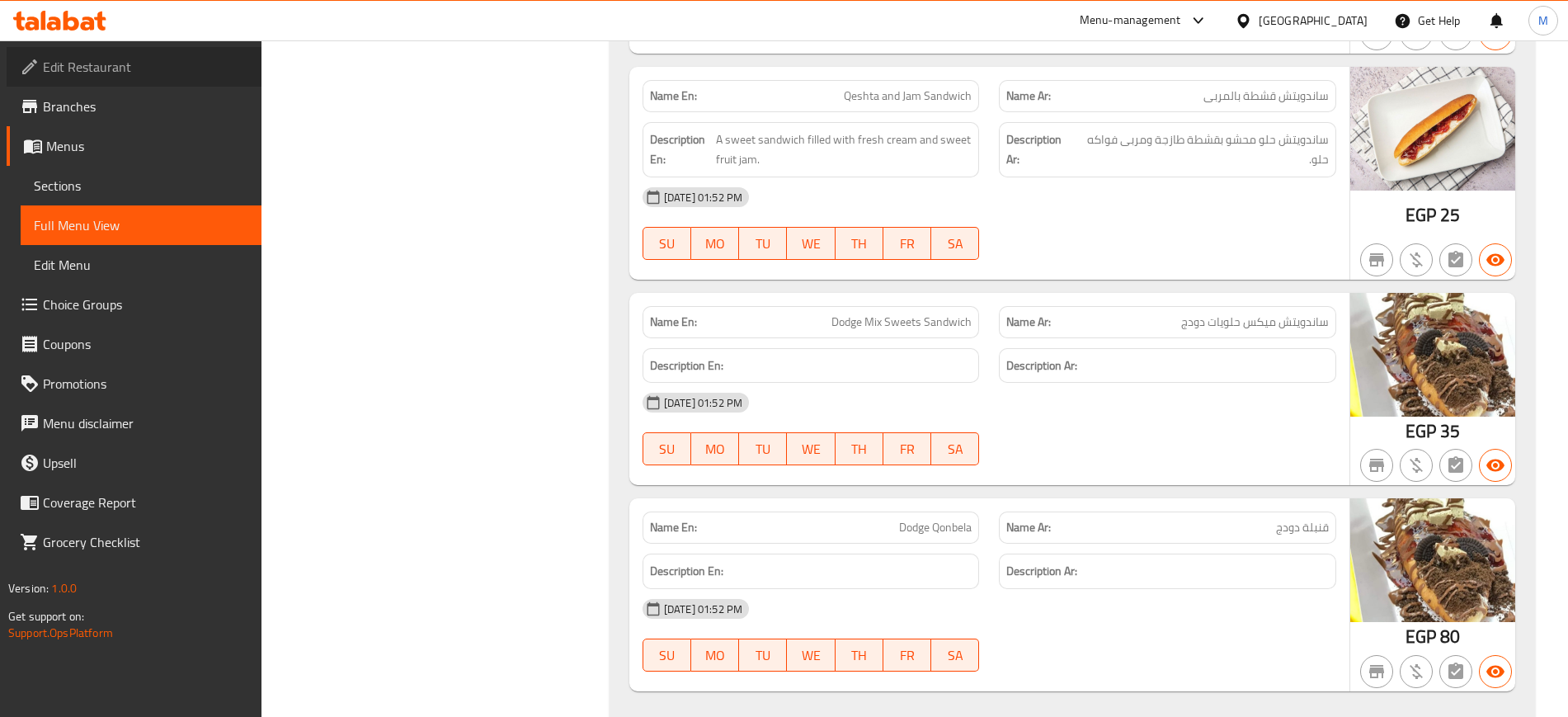
click at [156, 68] on span "Edit Restaurant" at bounding box center [145, 67] width 205 height 20
